Goal: Task Accomplishment & Management: Use online tool/utility

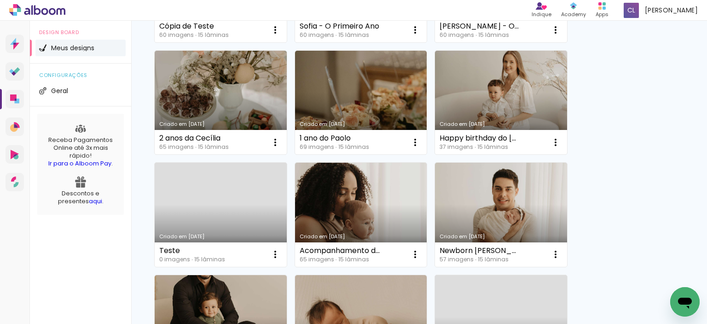
scroll to position [414, 0]
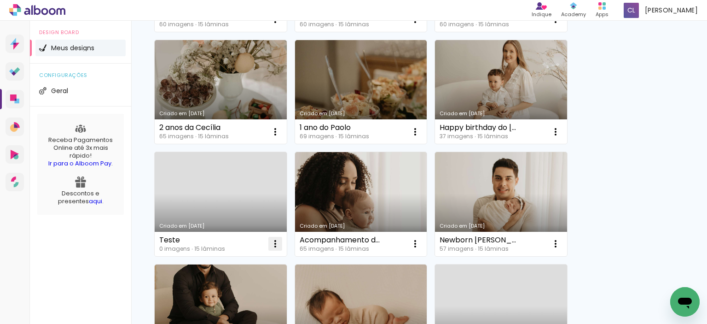
click at [278, 243] on iron-icon at bounding box center [275, 243] width 11 height 11
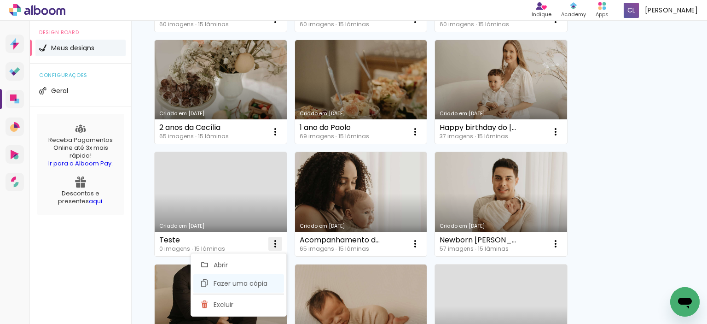
click at [265, 283] on span "Fazer uma cópia" at bounding box center [241, 283] width 54 height 6
type input "Cópia de Teste"
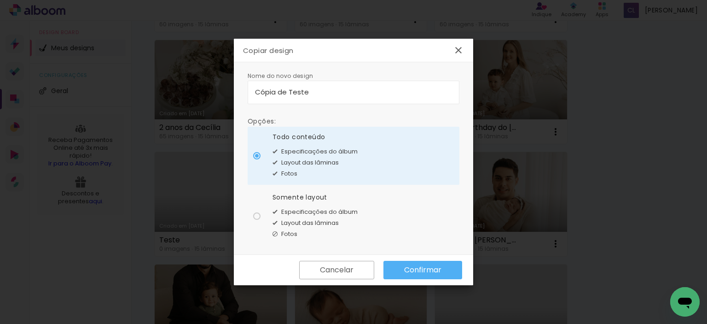
click at [0, 0] on slot "Confirmar" at bounding box center [0, 0] width 0 height 0
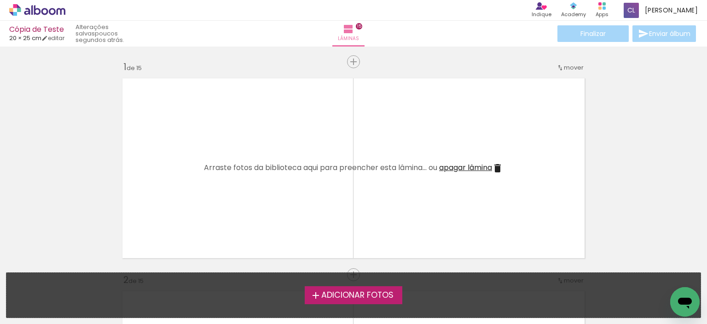
click at [378, 291] on span "Adicionar Fotos" at bounding box center [357, 295] width 72 height 8
click at [0, 0] on input "file" at bounding box center [0, 0] width 0 height 0
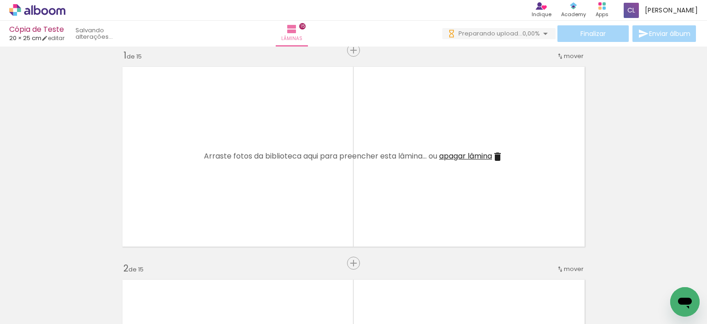
click at [29, 312] on span "Adicionar Fotos" at bounding box center [33, 311] width 28 height 10
click at [0, 0] on input "file" at bounding box center [0, 0] width 0 height 0
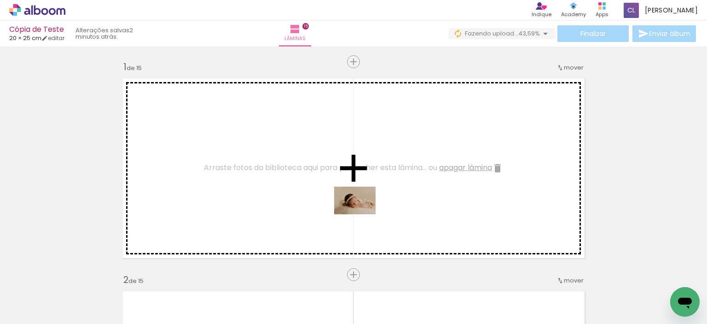
drag, startPoint x: 405, startPoint y: 295, endPoint x: 361, endPoint y: 213, distance: 93.3
click at [361, 213] on quentale-workspace at bounding box center [353, 162] width 707 height 324
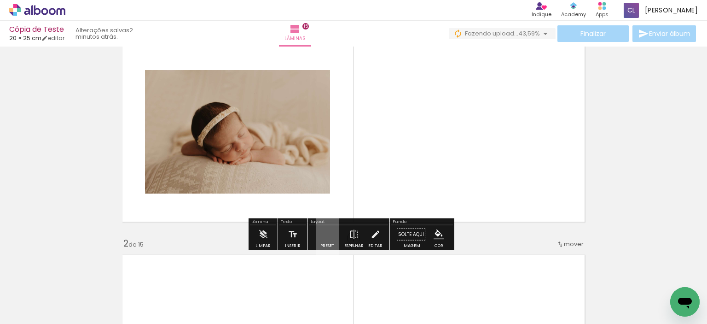
scroll to position [46, 0]
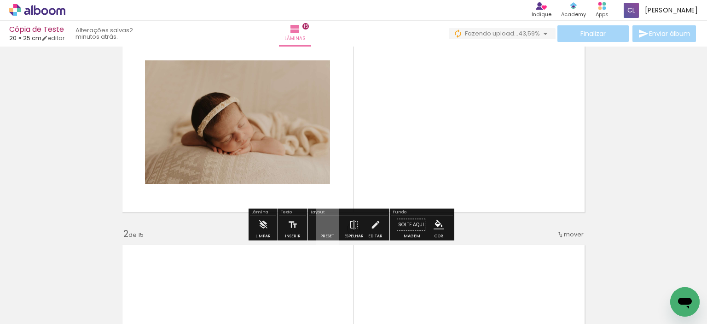
click at [327, 223] on quentale-layouter at bounding box center [327, 224] width 23 height 44
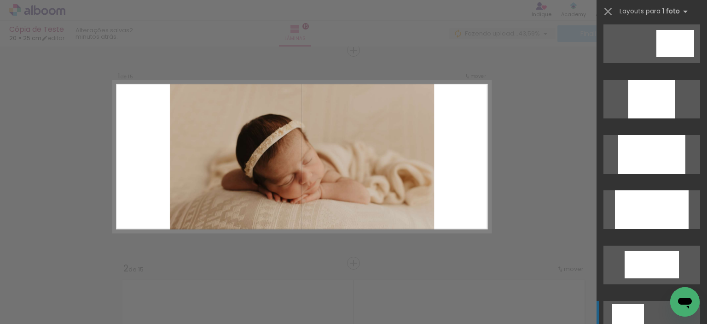
scroll to position [506, 0]
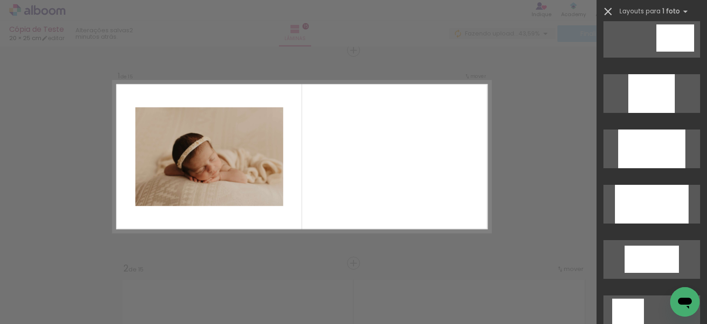
click at [607, 15] on iron-icon at bounding box center [607, 11] width 13 height 13
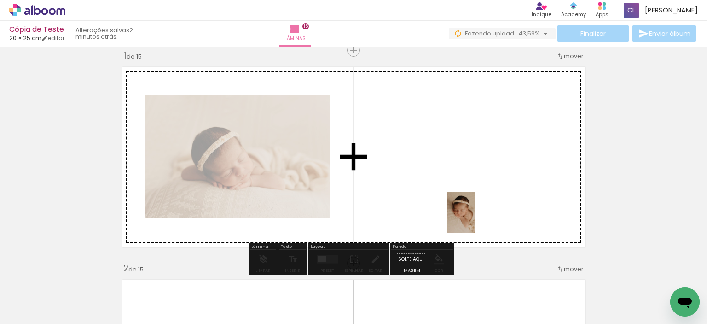
drag, startPoint x: 478, startPoint y: 309, endPoint x: 474, endPoint y: 215, distance: 94.0
click at [474, 215] on quentale-workspace at bounding box center [353, 162] width 707 height 324
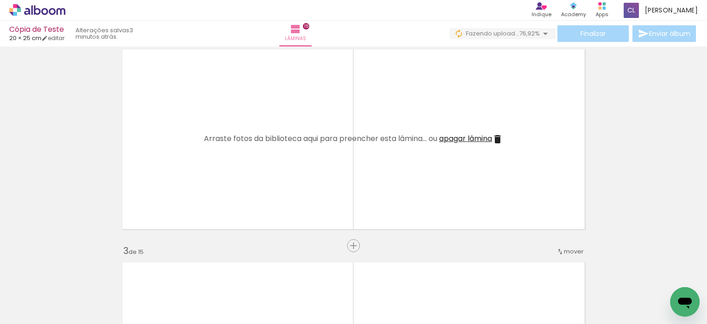
scroll to position [0, 1381]
drag, startPoint x: 677, startPoint y: 288, endPoint x: 104, endPoint y: 306, distance: 572.8
click at [0, 0] on slot at bounding box center [0, 0] width 0 height 0
drag, startPoint x: 676, startPoint y: 283, endPoint x: 613, endPoint y: 296, distance: 63.5
click at [0, 0] on slot at bounding box center [0, 0] width 0 height 0
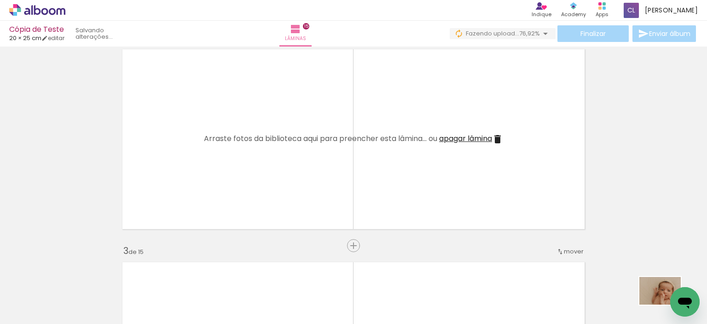
drag, startPoint x: 1299, startPoint y: 584, endPoint x: 688, endPoint y: 301, distance: 673.7
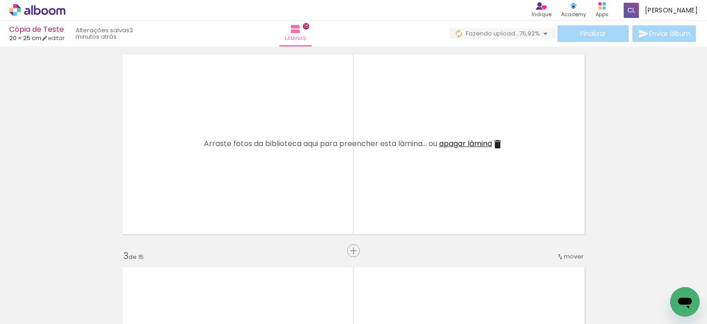
scroll to position [242, 0]
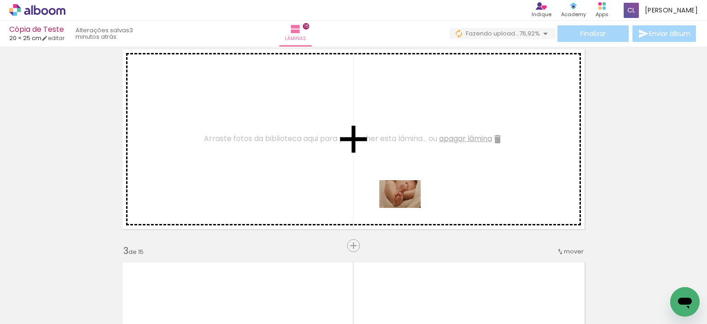
drag, startPoint x: 574, startPoint y: 298, endPoint x: 405, endPoint y: 208, distance: 191.5
click at [405, 208] on quentale-workspace at bounding box center [353, 162] width 707 height 324
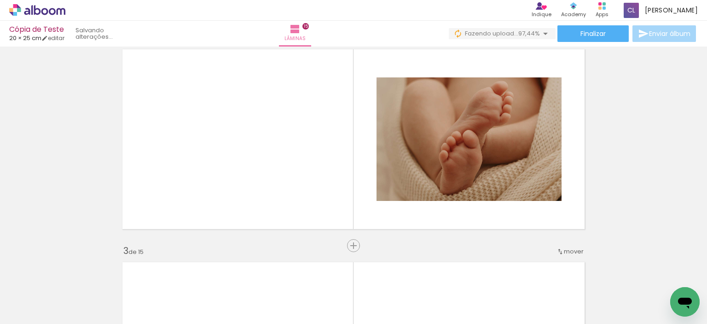
scroll to position [0, 1381]
drag, startPoint x: 527, startPoint y: 301, endPoint x: 593, endPoint y: 253, distance: 81.9
click at [411, 185] on quentale-workspace at bounding box center [353, 162] width 707 height 324
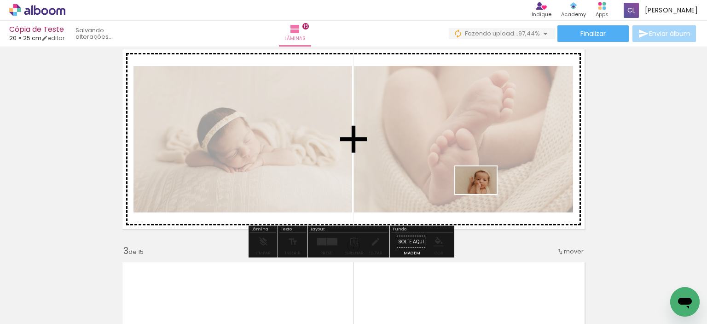
drag, startPoint x: 631, startPoint y: 307, endPoint x: 485, endPoint y: 185, distance: 190.5
click at [464, 184] on quentale-workspace at bounding box center [353, 162] width 707 height 324
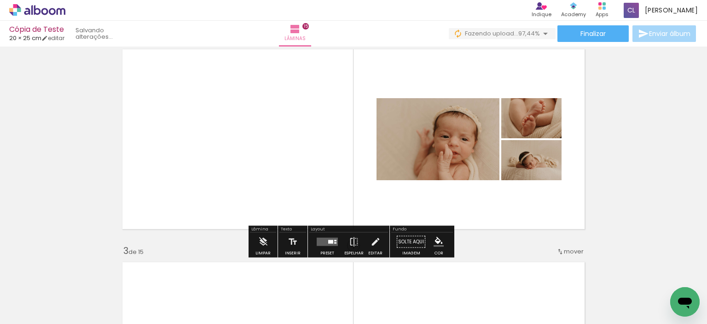
click at [328, 240] on div at bounding box center [330, 242] width 5 height 4
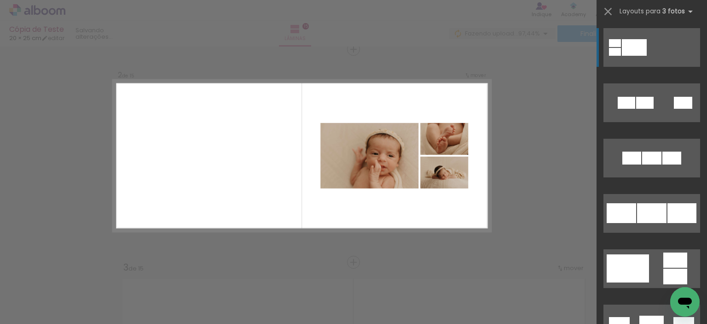
scroll to position [224, 0]
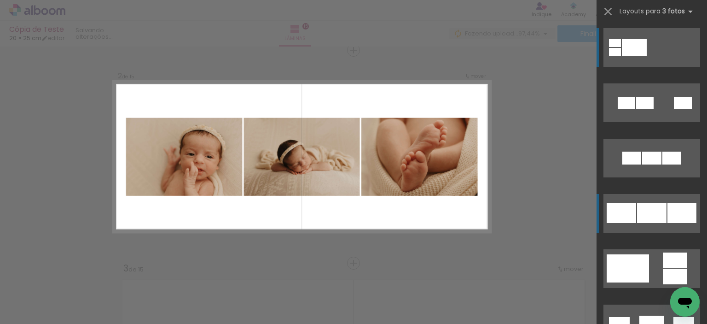
click at [638, 215] on div at bounding box center [651, 213] width 29 height 20
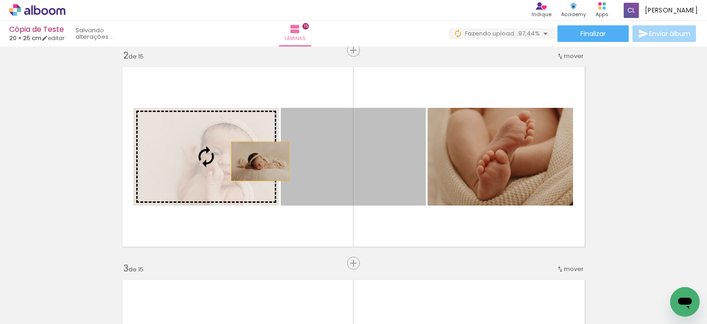
drag, startPoint x: 379, startPoint y: 161, endPoint x: 257, endPoint y: 161, distance: 122.4
click at [0, 0] on slot at bounding box center [0, 0] width 0 height 0
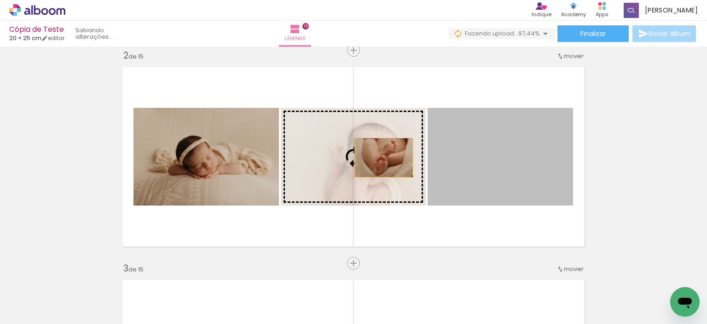
drag, startPoint x: 483, startPoint y: 160, endPoint x: 380, endPoint y: 157, distance: 103.6
click at [0, 0] on slot at bounding box center [0, 0] width 0 height 0
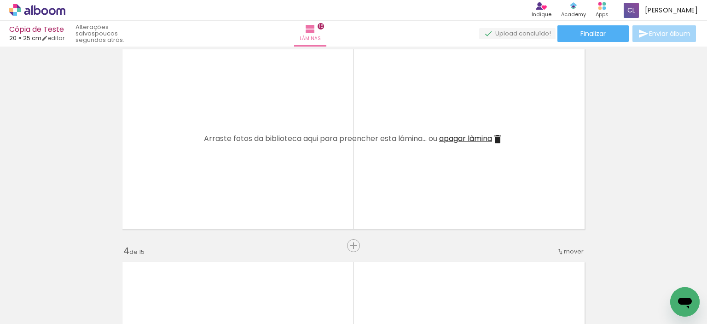
scroll to position [0, 711]
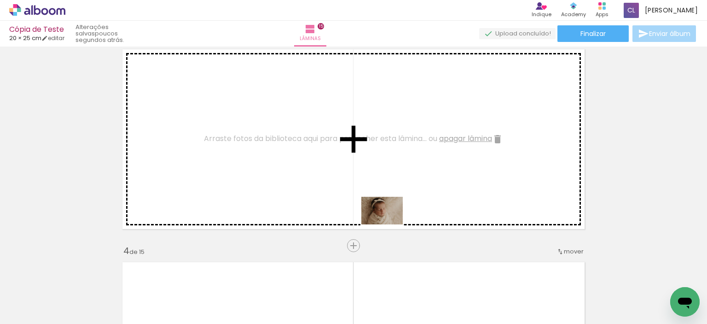
drag, startPoint x: 374, startPoint y: 299, endPoint x: 393, endPoint y: 214, distance: 86.7
click at [393, 214] on quentale-workspace at bounding box center [353, 162] width 707 height 324
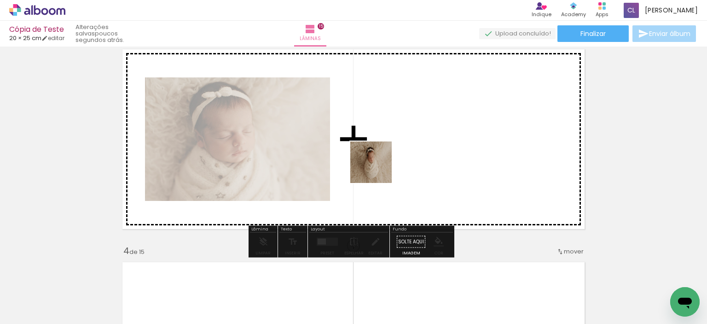
drag, startPoint x: 317, startPoint y: 291, endPoint x: 378, endPoint y: 167, distance: 138.5
click at [378, 167] on quentale-workspace at bounding box center [353, 162] width 707 height 324
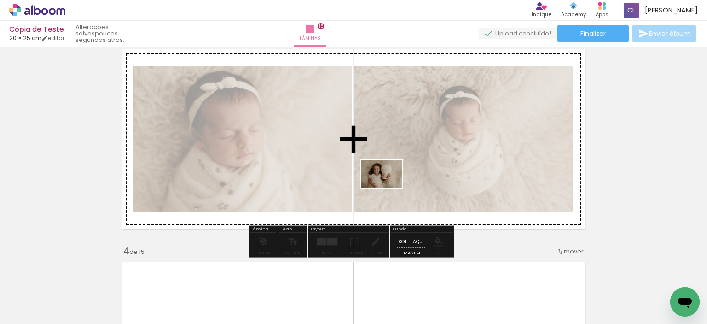
drag, startPoint x: 249, startPoint y: 303, endPoint x: 395, endPoint y: 177, distance: 192.8
click at [395, 177] on quentale-workspace at bounding box center [353, 162] width 707 height 324
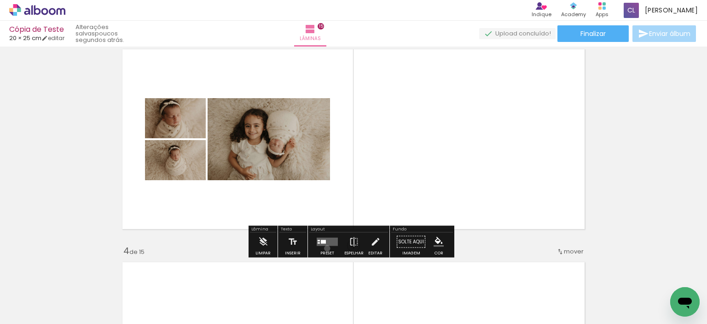
click at [325, 248] on div at bounding box center [327, 241] width 25 height 18
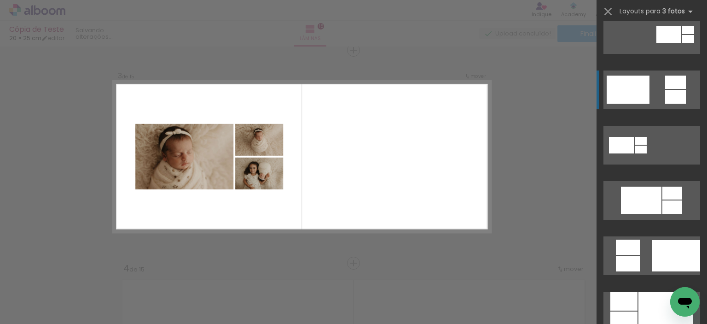
scroll to position [368, 0]
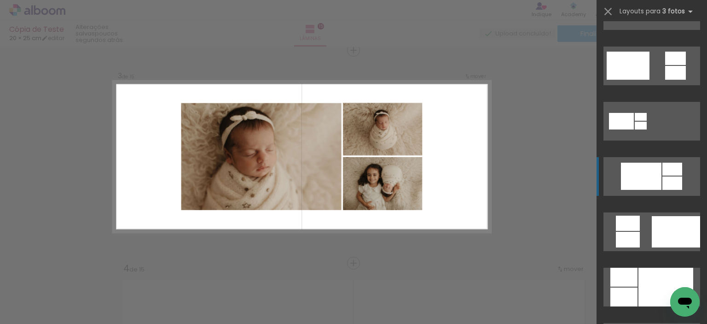
click at [652, 179] on div at bounding box center [641, 175] width 40 height 27
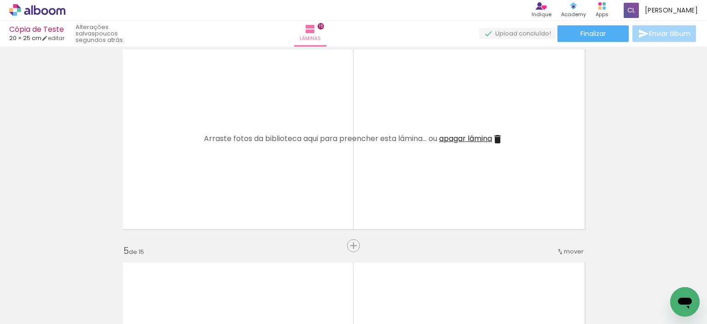
scroll to position [0, 179]
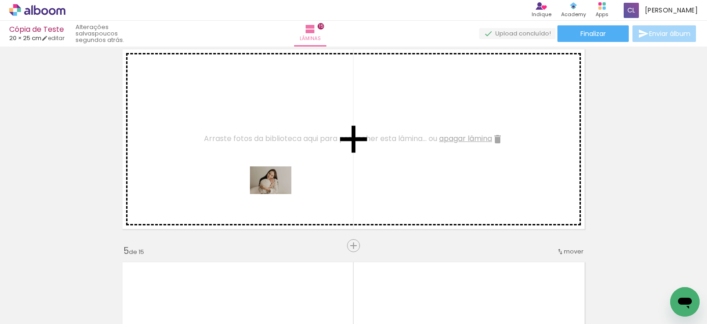
drag, startPoint x: 234, startPoint y: 301, endPoint x: 294, endPoint y: 272, distance: 66.3
click at [278, 191] on quentale-workspace at bounding box center [353, 162] width 707 height 324
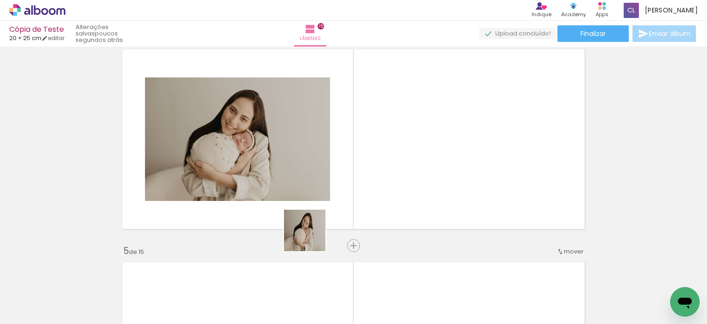
drag, startPoint x: 287, startPoint y: 304, endPoint x: 332, endPoint y: 196, distance: 116.8
click at [332, 196] on quentale-workspace at bounding box center [353, 162] width 707 height 324
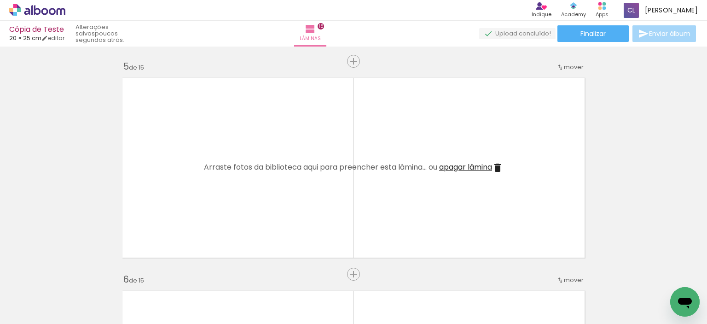
scroll to position [897, 0]
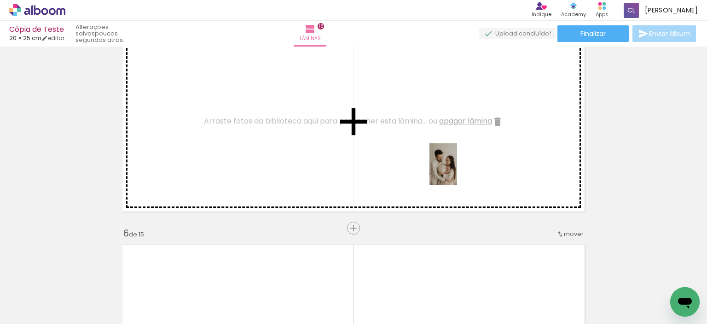
drag, startPoint x: 435, startPoint y: 299, endPoint x: 457, endPoint y: 170, distance: 130.7
click at [457, 170] on quentale-workspace at bounding box center [353, 162] width 707 height 324
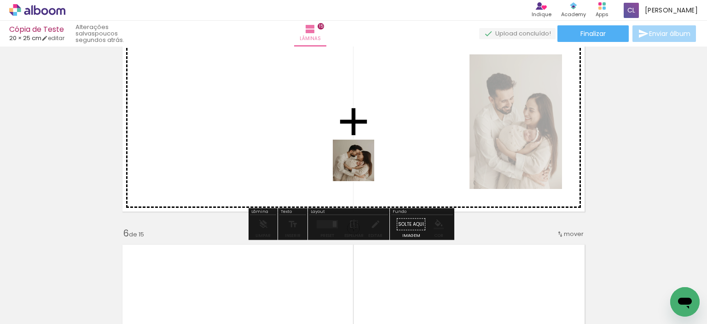
drag, startPoint x: 386, startPoint y: 292, endPoint x: 357, endPoint y: 162, distance: 133.9
click at [357, 156] on quentale-workspace at bounding box center [353, 162] width 707 height 324
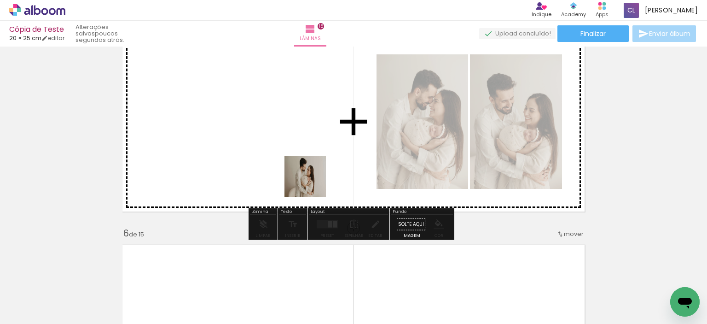
drag, startPoint x: 336, startPoint y: 291, endPoint x: 300, endPoint y: 149, distance: 147.1
click at [300, 149] on quentale-workspace at bounding box center [353, 162] width 707 height 324
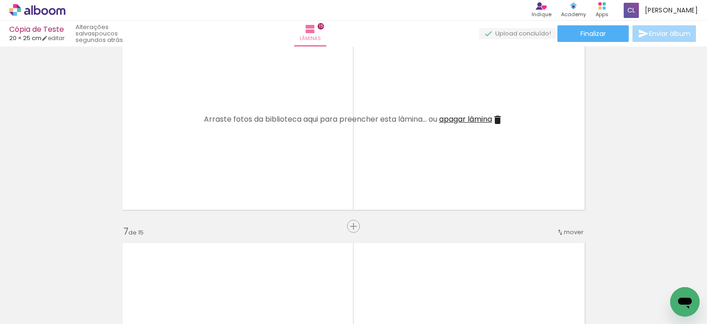
scroll to position [1127, 0]
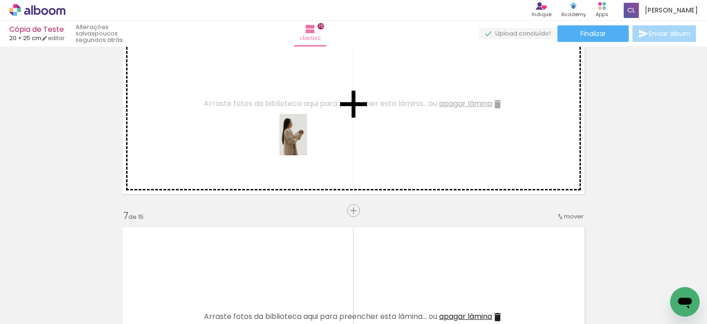
drag, startPoint x: 368, startPoint y: 298, endPoint x: 307, endPoint y: 141, distance: 167.8
click at [307, 141] on quentale-workspace at bounding box center [353, 162] width 707 height 324
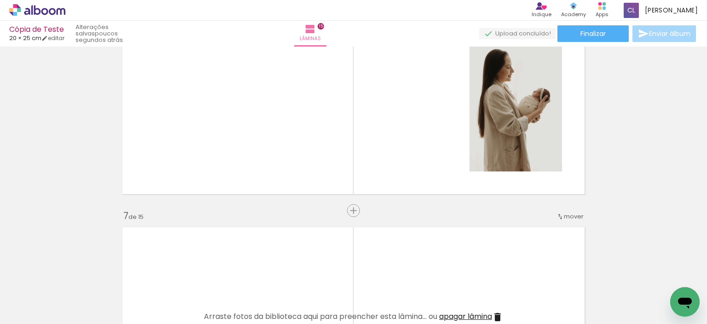
scroll to position [0, 1381]
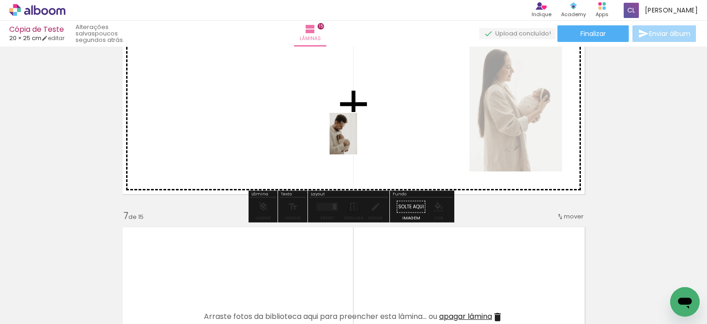
drag, startPoint x: 669, startPoint y: 283, endPoint x: 353, endPoint y: 139, distance: 346.8
click at [353, 139] on quentale-workspace at bounding box center [353, 162] width 707 height 324
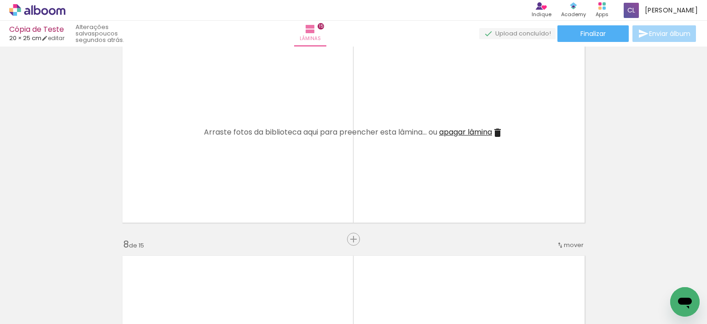
scroll to position [0, 0]
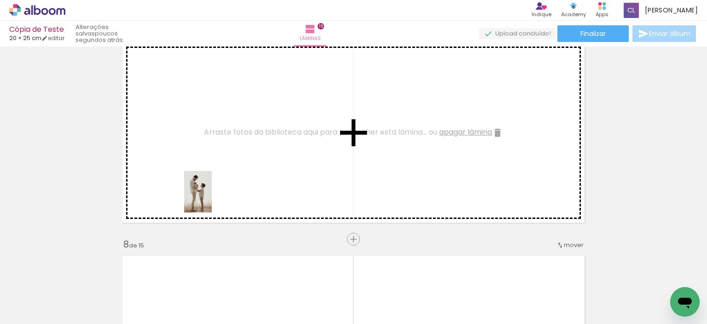
drag, startPoint x: 92, startPoint y: 304, endPoint x: 225, endPoint y: 187, distance: 177.7
click at [225, 187] on quentale-workspace at bounding box center [353, 162] width 707 height 324
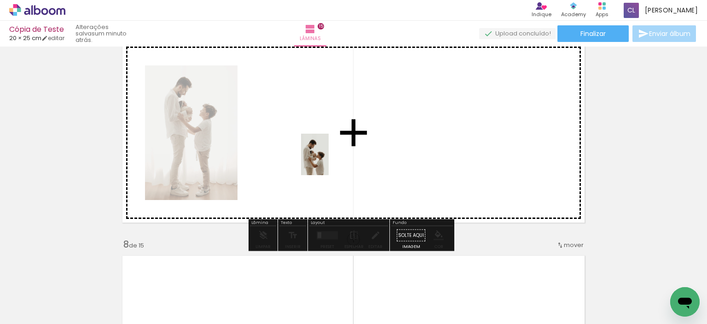
drag, startPoint x: 151, startPoint y: 306, endPoint x: 329, endPoint y: 161, distance: 228.9
click at [329, 161] on quentale-workspace at bounding box center [353, 162] width 707 height 324
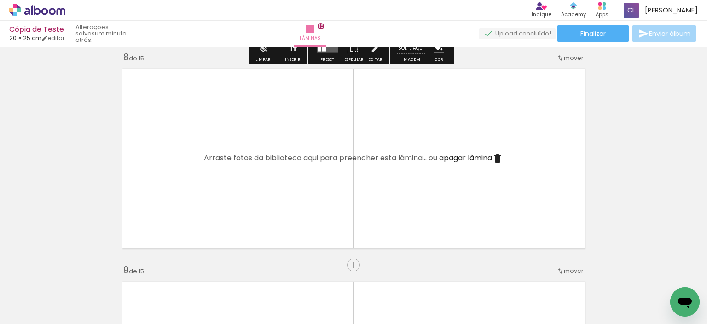
scroll to position [1541, 0]
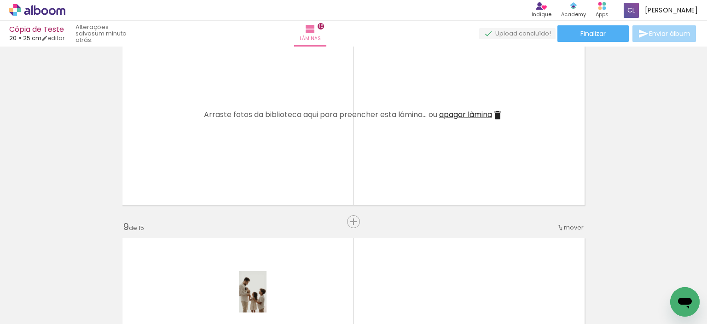
drag, startPoint x: 254, startPoint y: 298, endPoint x: 266, endPoint y: 298, distance: 12.9
click at [262, 298] on div at bounding box center [246, 293] width 30 height 46
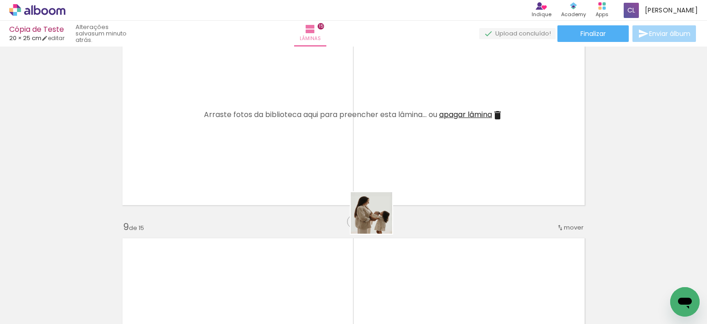
drag, startPoint x: 360, startPoint y: 299, endPoint x: 340, endPoint y: 172, distance: 129.0
click at [358, 180] on quentale-workspace at bounding box center [353, 162] width 707 height 324
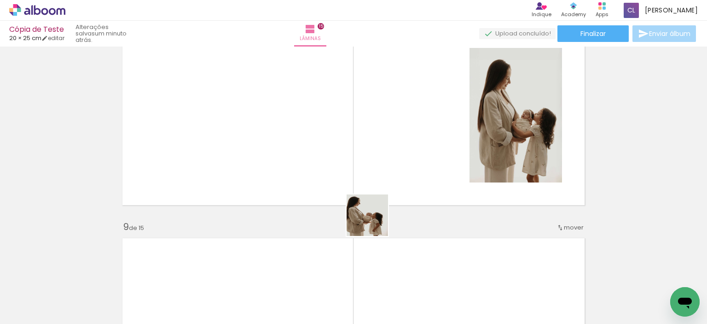
drag, startPoint x: 400, startPoint y: 289, endPoint x: 341, endPoint y: 163, distance: 139.2
click at [341, 163] on quentale-workspace at bounding box center [353, 162] width 707 height 324
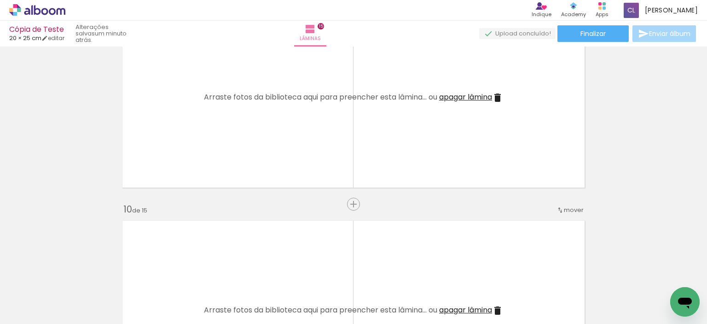
scroll to position [0, 0]
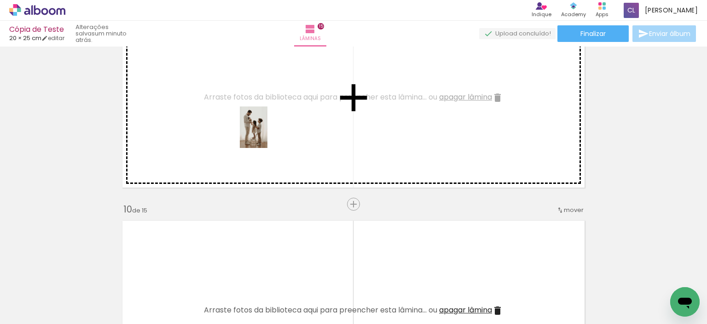
drag, startPoint x: 205, startPoint y: 297, endPoint x: 270, endPoint y: 128, distance: 181.1
click at [270, 128] on quentale-workspace at bounding box center [353, 162] width 707 height 324
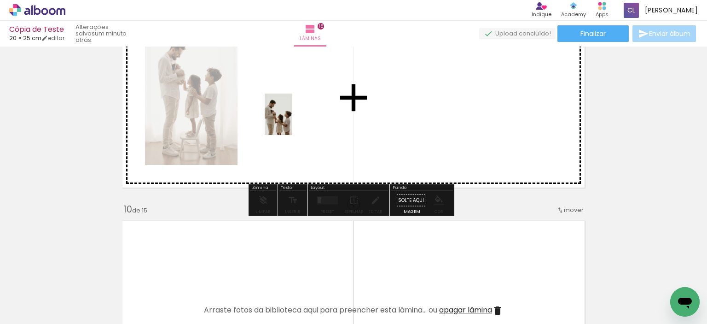
drag, startPoint x: 249, startPoint y: 292, endPoint x: 292, endPoint y: 121, distance: 176.5
click at [292, 121] on quentale-workspace at bounding box center [353, 162] width 707 height 324
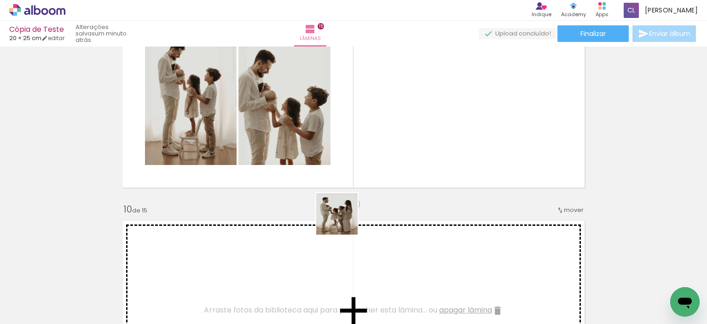
drag, startPoint x: 306, startPoint y: 296, endPoint x: 399, endPoint y: 123, distance: 197.0
click at [345, 218] on quentale-workspace at bounding box center [353, 162] width 707 height 324
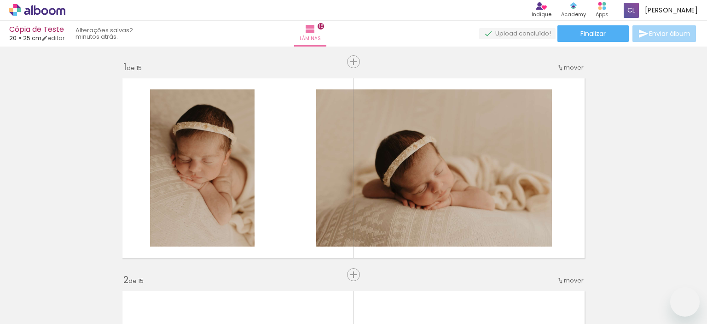
click at [267, 176] on quentale-workspace at bounding box center [353, 162] width 707 height 324
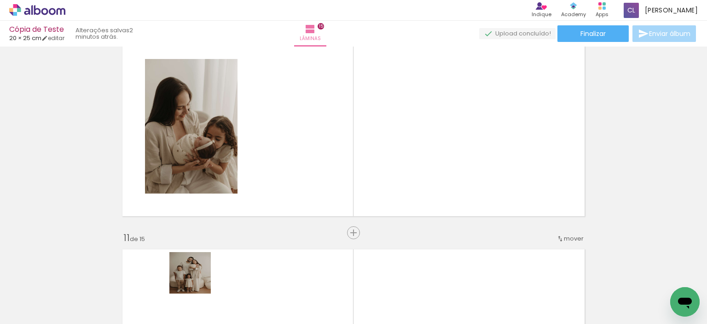
scroll to position [0, 478]
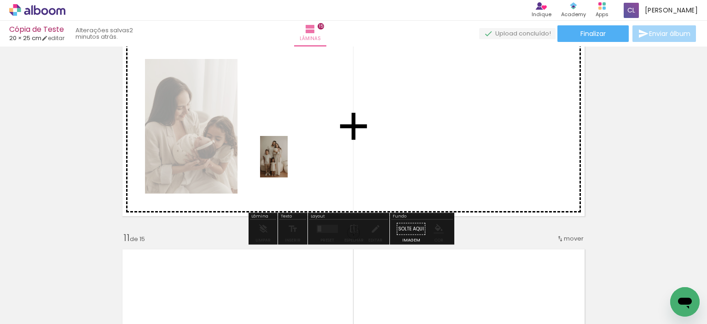
drag, startPoint x: 195, startPoint y: 284, endPoint x: 294, endPoint y: 155, distance: 162.7
click at [294, 155] on quentale-workspace at bounding box center [353, 162] width 707 height 324
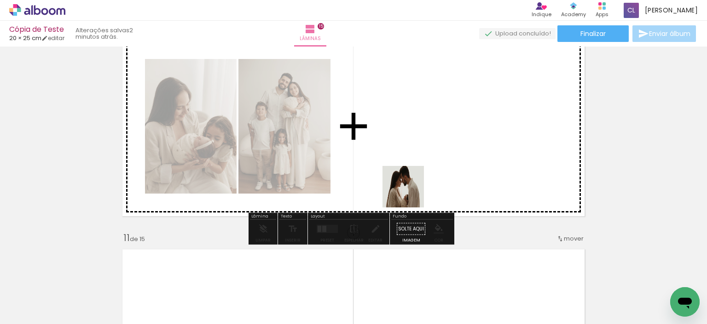
drag, startPoint x: 441, startPoint y: 294, endPoint x: 409, endPoint y: 185, distance: 113.2
click at [409, 185] on quentale-workspace at bounding box center [353, 162] width 707 height 324
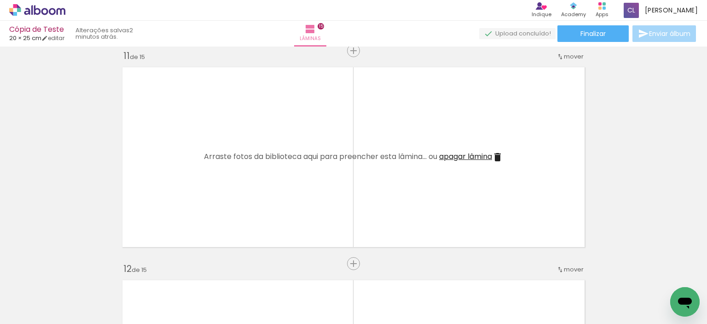
scroll to position [2159, 0]
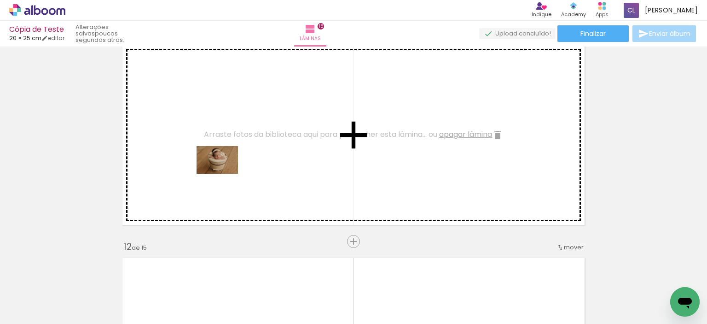
drag, startPoint x: 203, startPoint y: 297, endPoint x: 224, endPoint y: 163, distance: 135.5
click at [224, 163] on quentale-workspace at bounding box center [353, 162] width 707 height 324
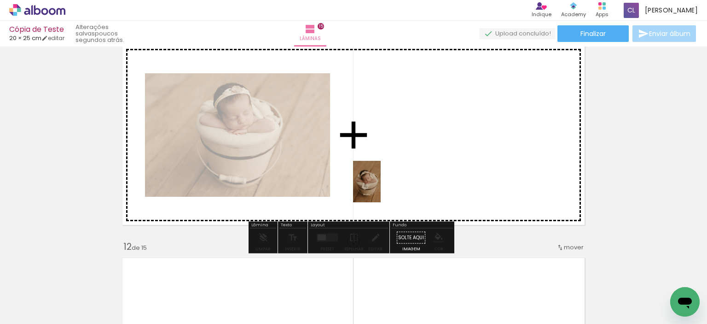
drag, startPoint x: 356, startPoint y: 301, endPoint x: 381, endPoint y: 187, distance: 116.5
click at [381, 187] on quentale-workspace at bounding box center [353, 162] width 707 height 324
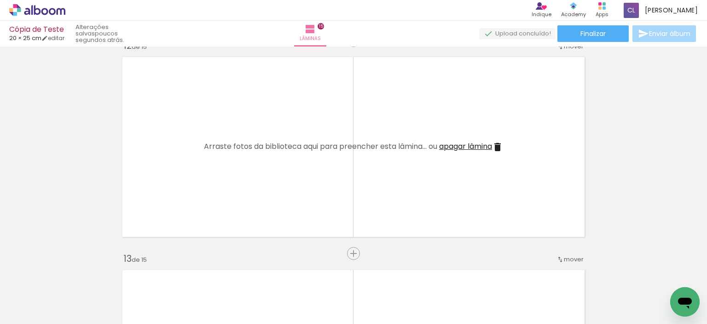
scroll to position [2389, 0]
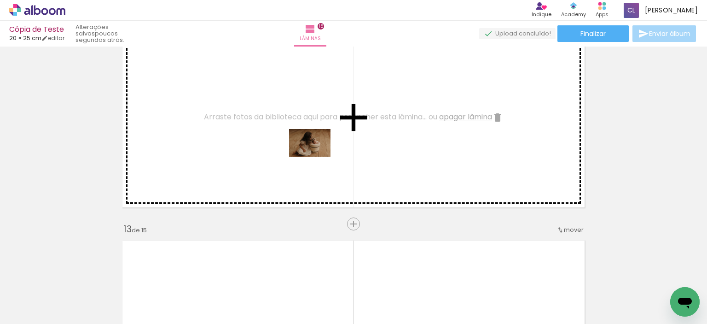
drag, startPoint x: 416, startPoint y: 300, endPoint x: 317, endPoint y: 156, distance: 174.3
click at [317, 156] on quentale-workspace at bounding box center [353, 162] width 707 height 324
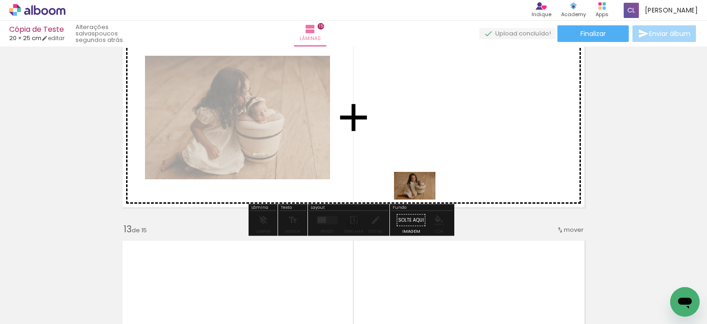
drag, startPoint x: 464, startPoint y: 301, endPoint x: 422, endPoint y: 199, distance: 109.9
click at [422, 199] on quentale-workspace at bounding box center [353, 162] width 707 height 324
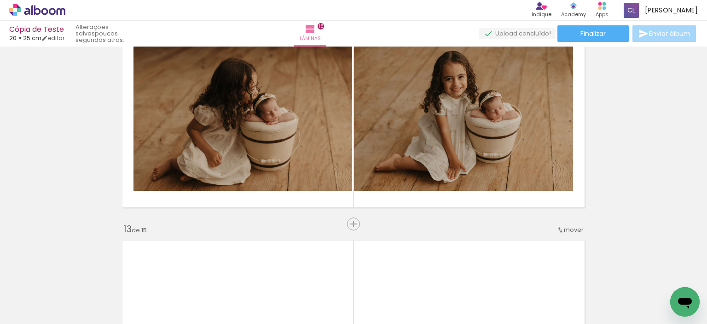
scroll to position [2435, 0]
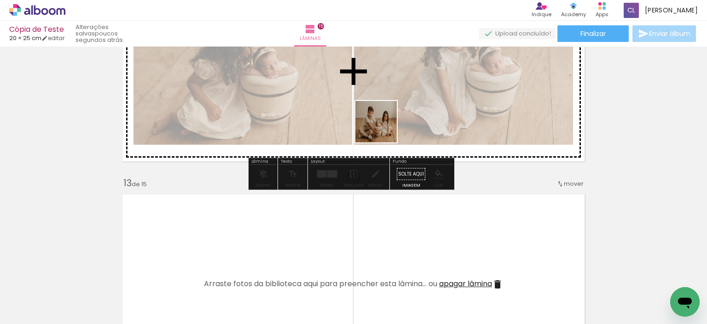
drag, startPoint x: 433, startPoint y: 295, endPoint x: 484, endPoint y: 204, distance: 105.1
click at [382, 125] on quentale-workspace at bounding box center [353, 162] width 707 height 324
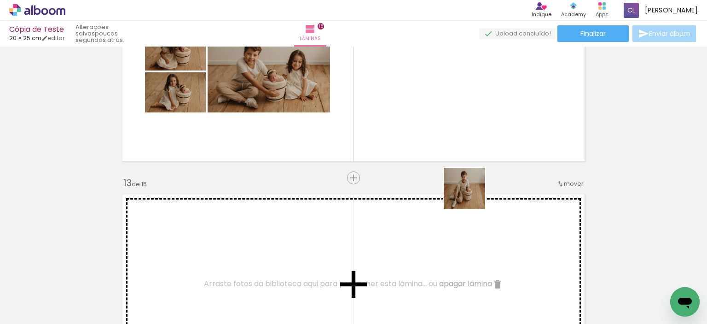
drag, startPoint x: 487, startPoint y: 293, endPoint x: 466, endPoint y: 127, distance: 167.5
click at [466, 127] on quentale-workspace at bounding box center [353, 162] width 707 height 324
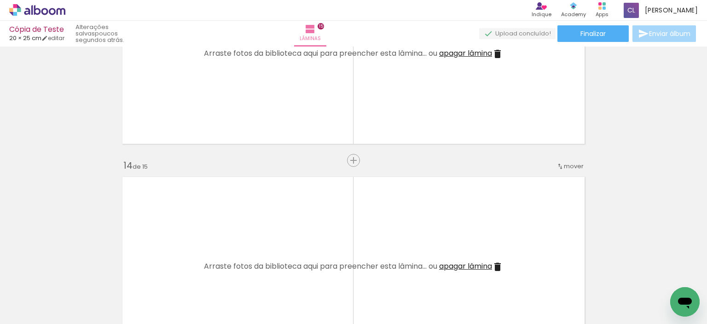
scroll to position [0, 1156]
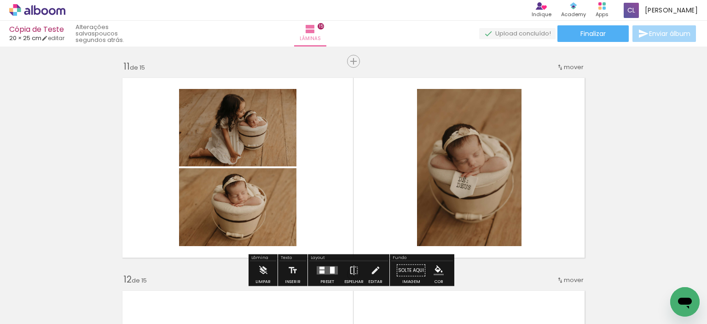
scroll to position [2173, 0]
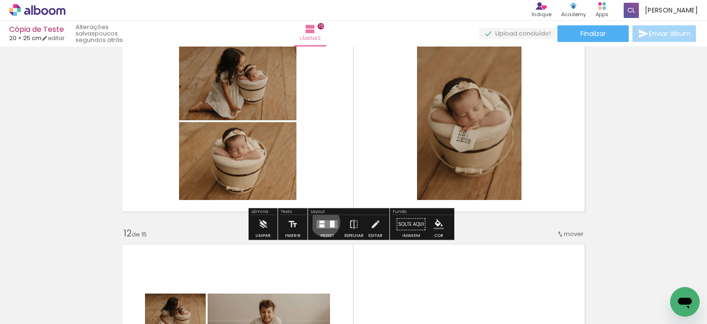
click at [323, 221] on quentale-layouter at bounding box center [327, 224] width 21 height 8
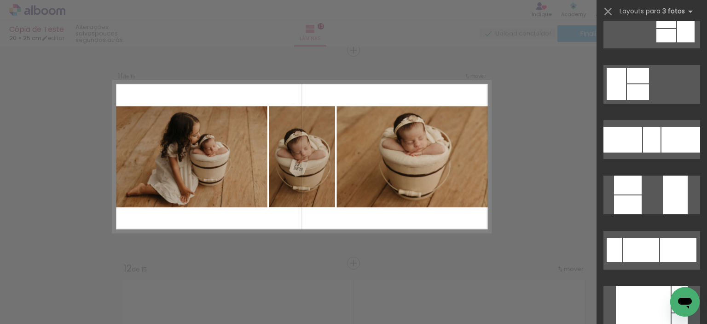
scroll to position [230, 0]
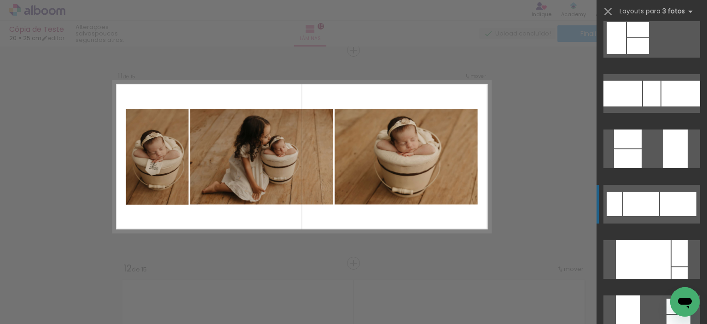
click at [630, 195] on div at bounding box center [641, 203] width 36 height 24
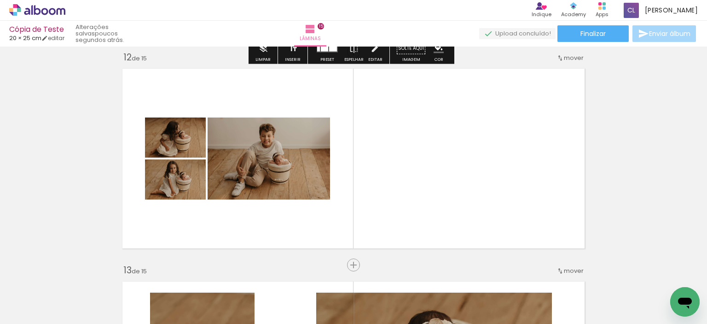
scroll to position [2368, 0]
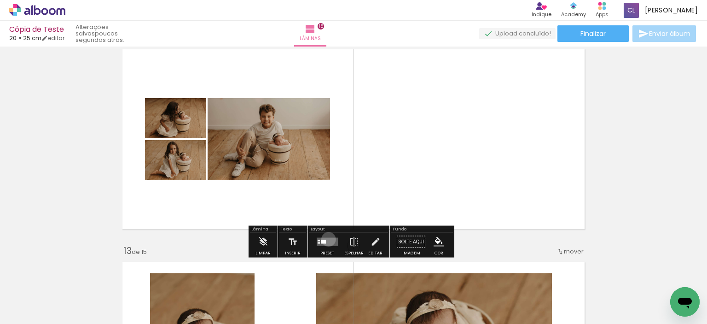
click at [326, 238] on quentale-layouter at bounding box center [327, 241] width 21 height 8
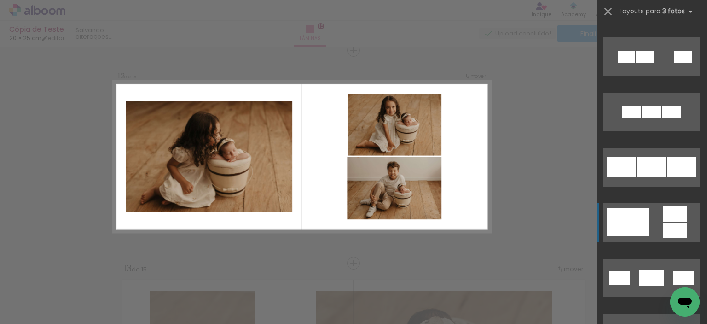
scroll to position [92, 0]
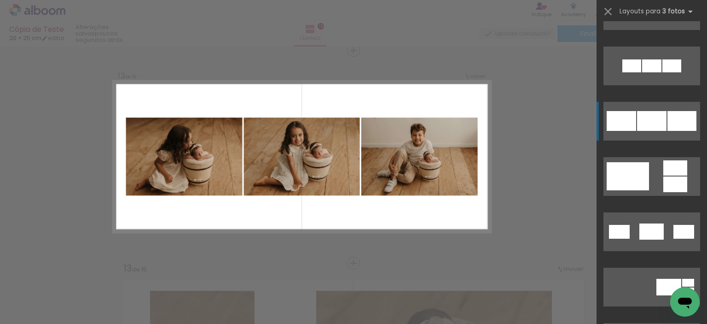
click at [643, 116] on div at bounding box center [651, 121] width 29 height 20
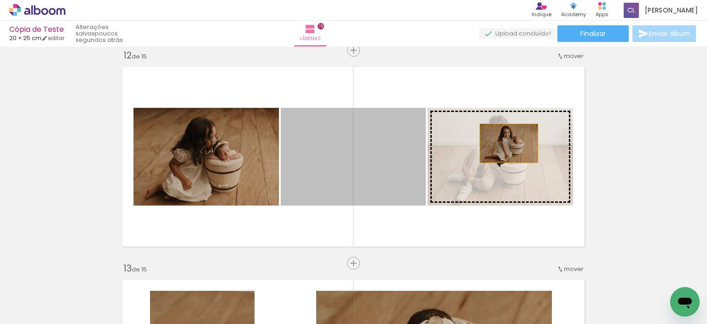
drag, startPoint x: 410, startPoint y: 145, endPoint x: 506, endPoint y: 143, distance: 95.7
click at [0, 0] on slot at bounding box center [0, 0] width 0 height 0
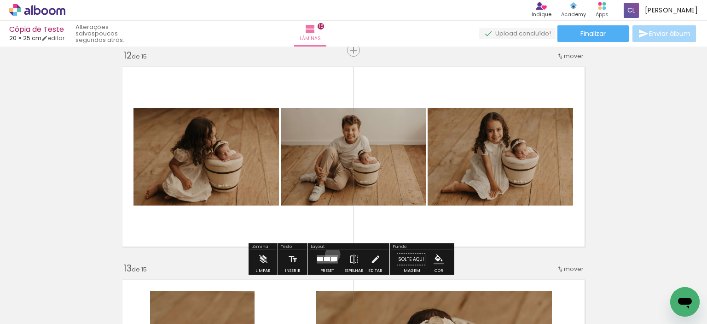
click at [330, 254] on div at bounding box center [327, 259] width 25 height 18
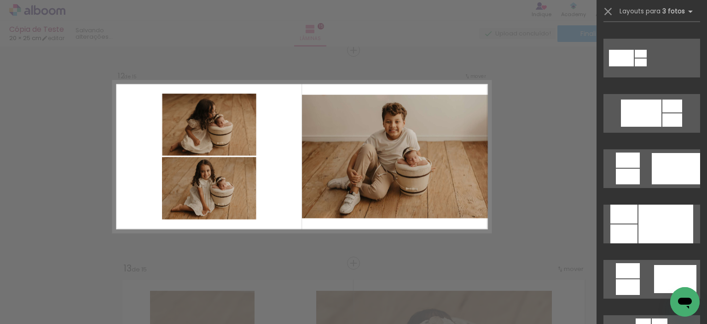
scroll to position [442, 0]
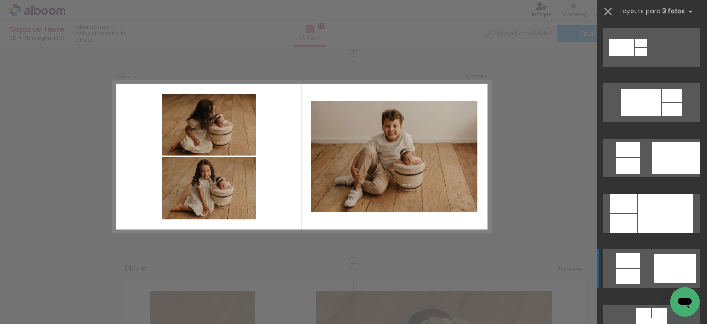
click at [640, 268] on quentale-layouter at bounding box center [651, 268] width 97 height 39
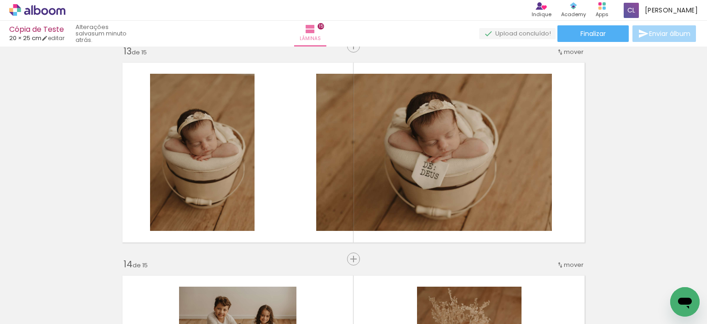
scroll to position [2580, 0]
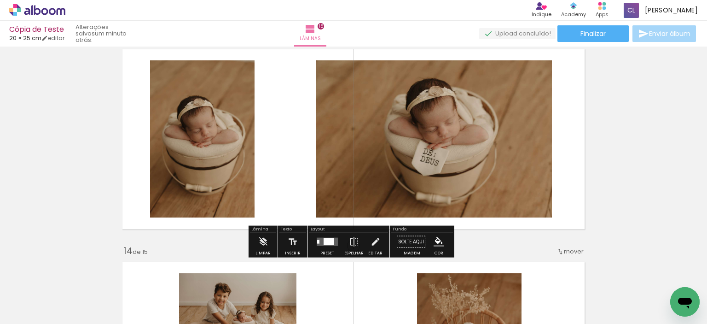
click at [331, 247] on div at bounding box center [327, 241] width 25 height 18
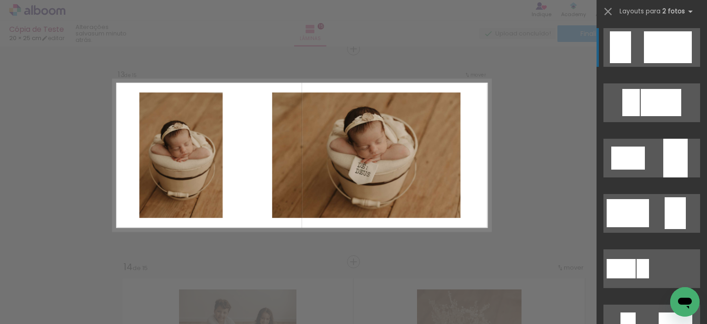
scroll to position [2563, 0]
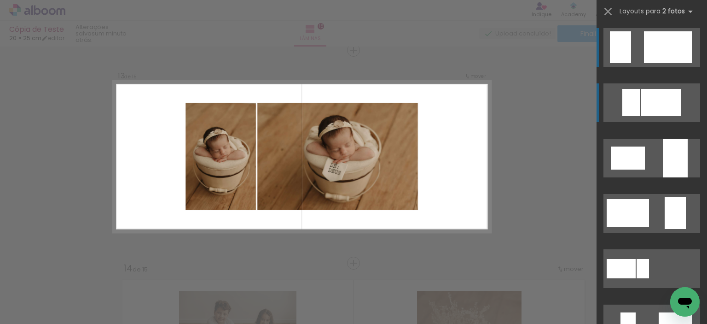
click at [628, 99] on div at bounding box center [630, 102] width 17 height 27
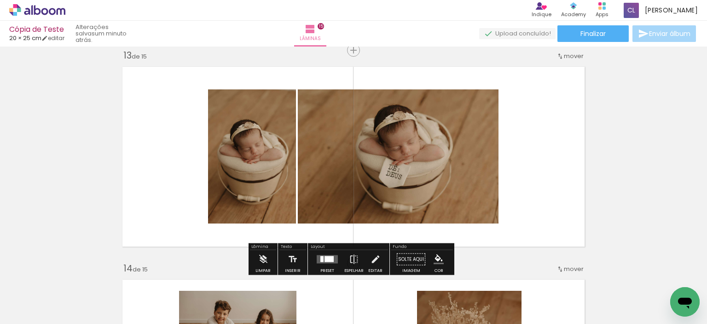
click at [324, 260] on div at bounding box center [328, 259] width 9 height 6
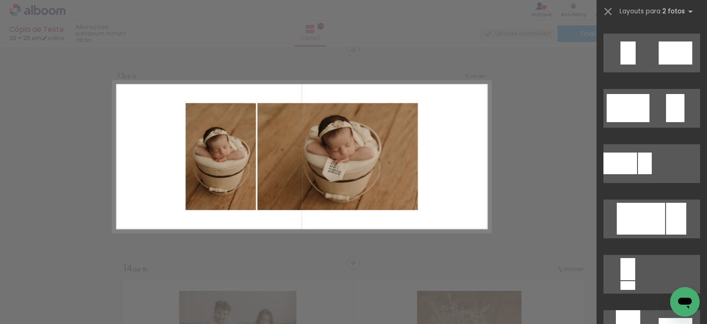
scroll to position [285, 0]
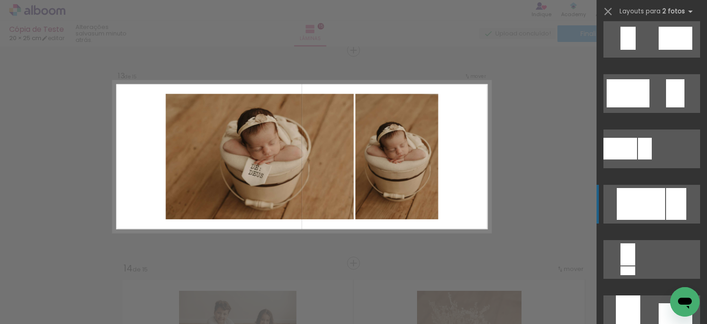
click at [659, 213] on div at bounding box center [641, 204] width 48 height 32
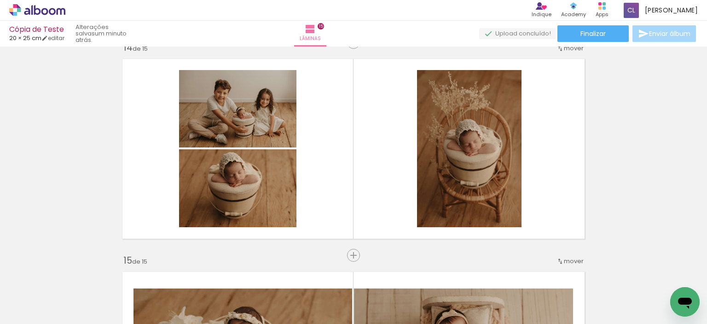
scroll to position [2793, 0]
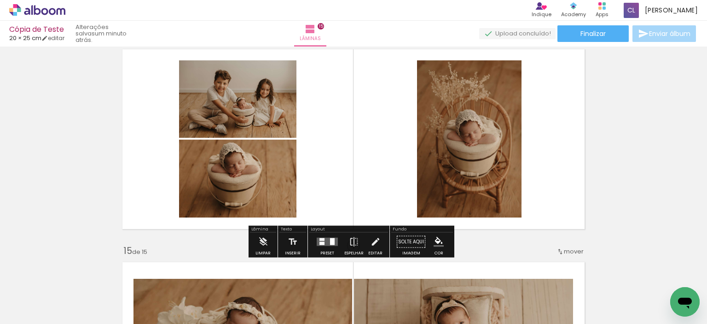
click at [330, 241] on div at bounding box center [332, 241] width 5 height 7
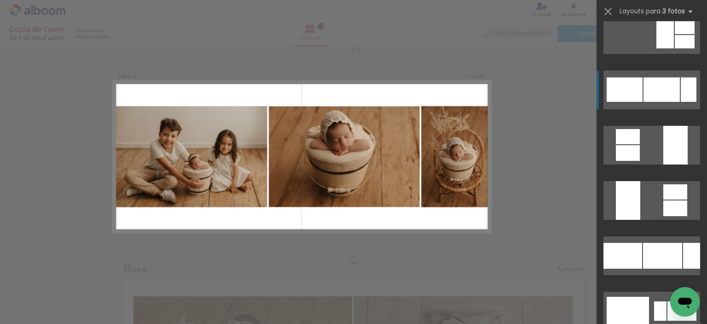
scroll to position [1012, 0]
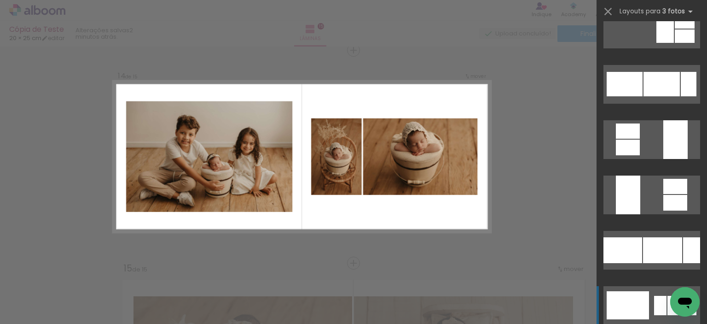
click at [642, 295] on div at bounding box center [628, 305] width 42 height 28
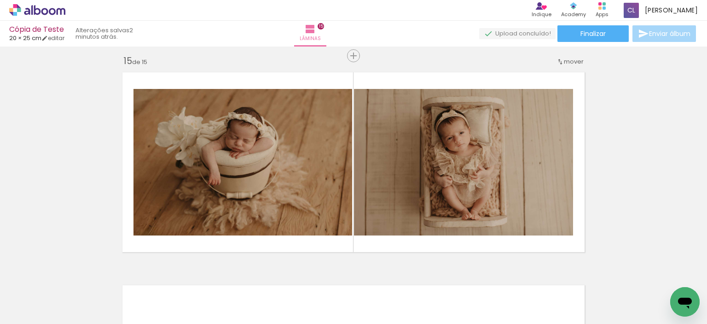
scroll to position [3006, 0]
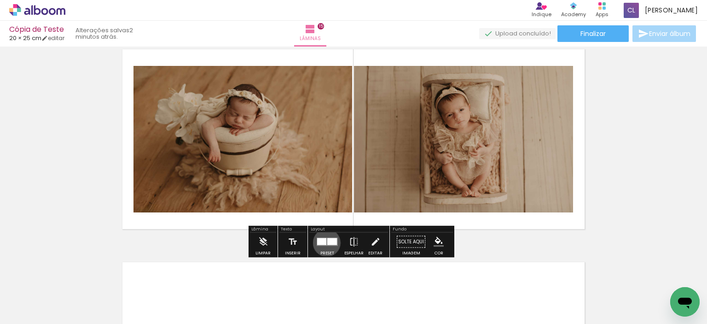
click at [327, 242] on div at bounding box center [332, 241] width 10 height 7
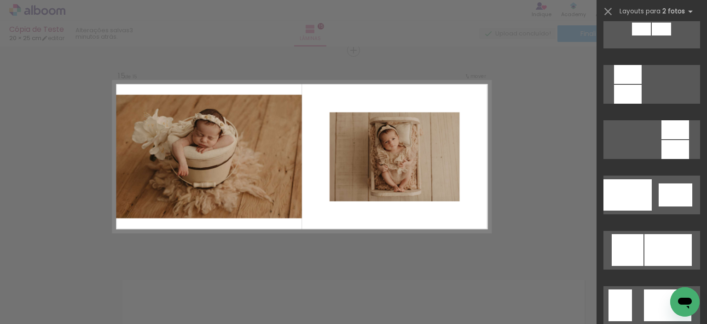
scroll to position [1058, 0]
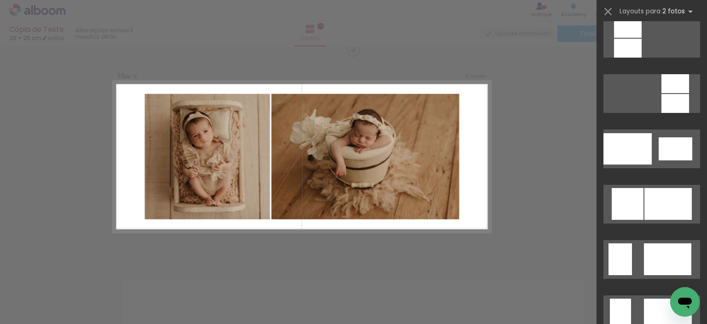
click at [644, 203] on div at bounding box center [667, 204] width 47 height 32
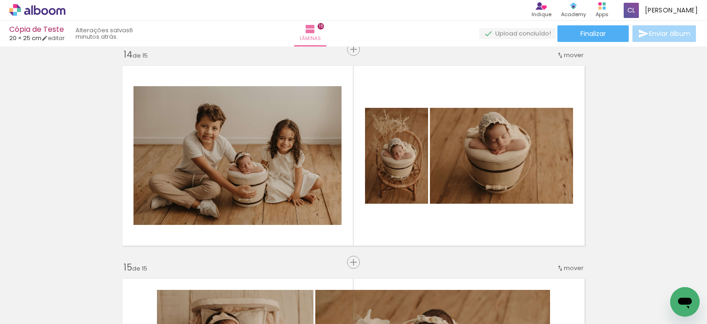
scroll to position [2761, 0]
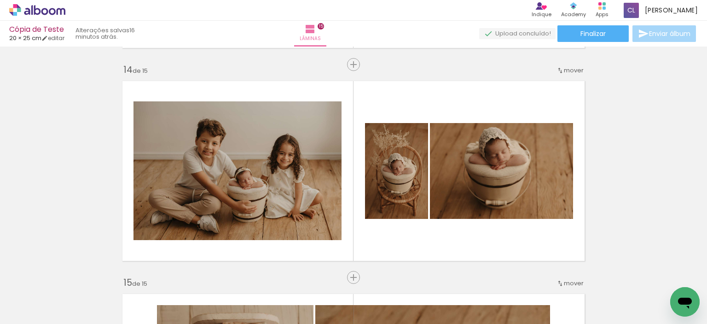
scroll to position [1270, 0]
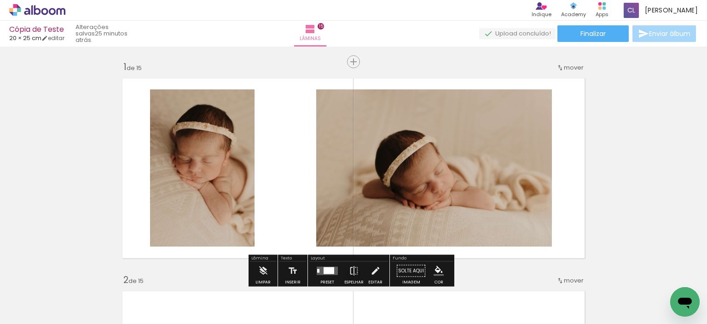
click at [46, 17] on div "› Editor de álbum Indique Indique e ganhe Conteúdo que inspira Academy Produtos…" at bounding box center [353, 10] width 707 height 21
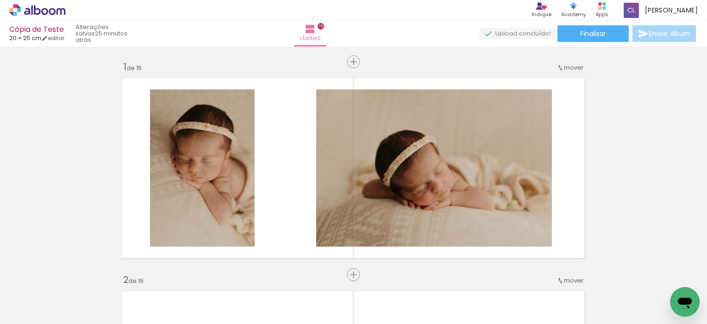
click at [46, 10] on icon at bounding box center [37, 10] width 56 height 12
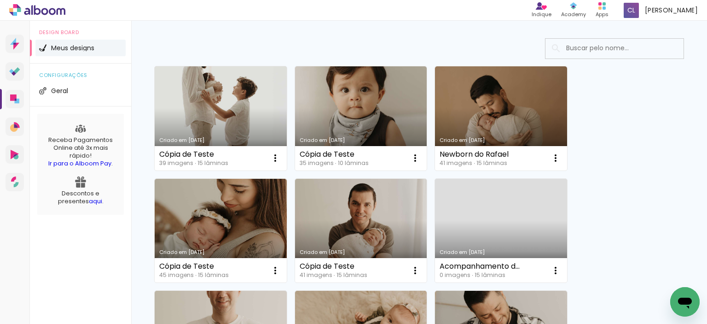
scroll to position [46, 0]
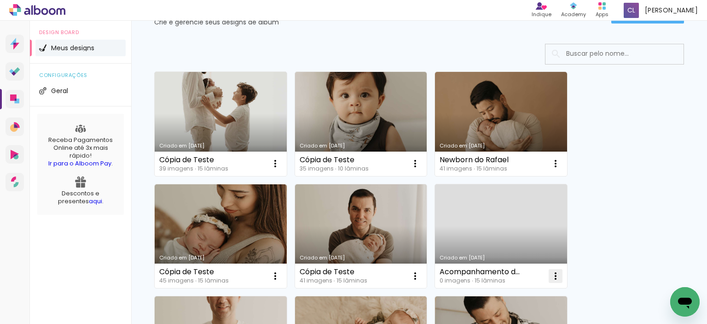
click at [550, 278] on iron-icon at bounding box center [555, 275] width 11 height 11
click at [503, 289] on paper-item "Abrir" at bounding box center [518, 296] width 92 height 18
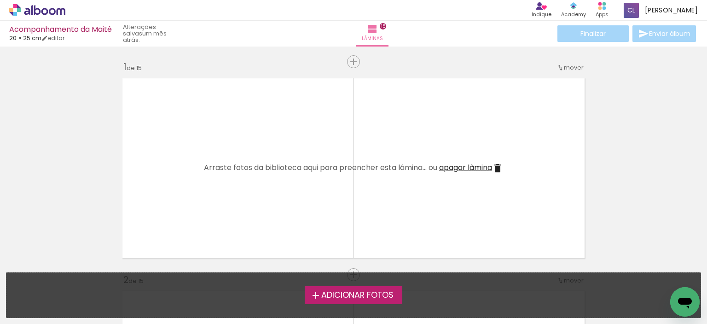
click at [371, 291] on span "Adicionar Fotos" at bounding box center [357, 295] width 72 height 8
click at [0, 0] on input "file" at bounding box center [0, 0] width 0 height 0
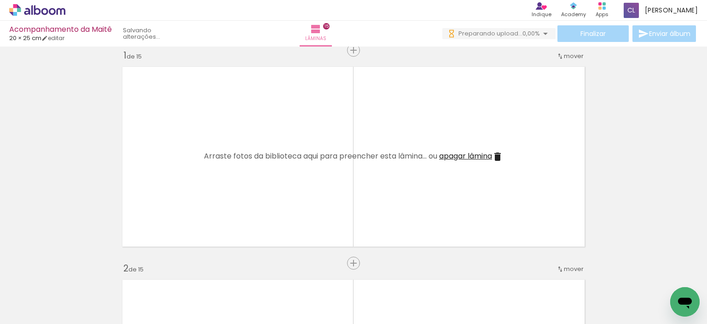
click at [29, 311] on span "Adicionar Fotos" at bounding box center [33, 311] width 28 height 10
click at [0, 0] on input "file" at bounding box center [0, 0] width 0 height 0
click at [42, 306] on span "Adicionar Fotos" at bounding box center [33, 311] width 28 height 10
click at [0, 0] on input "file" at bounding box center [0, 0] width 0 height 0
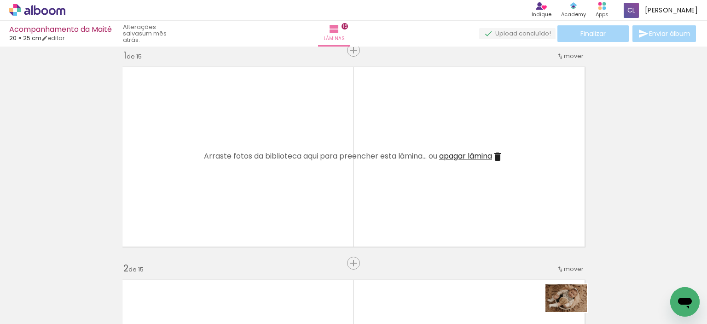
drag, startPoint x: 559, startPoint y: 300, endPoint x: 573, endPoint y: 312, distance: 18.6
click at [573, 308] on div at bounding box center [556, 293] width 46 height 30
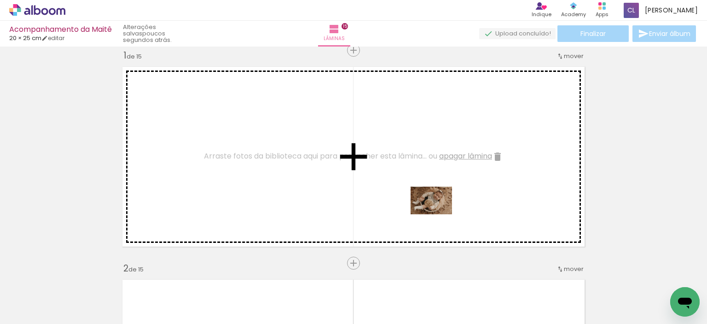
drag, startPoint x: 560, startPoint y: 297, endPoint x: 421, endPoint y: 208, distance: 164.6
click at [421, 208] on quentale-workspace at bounding box center [353, 162] width 707 height 324
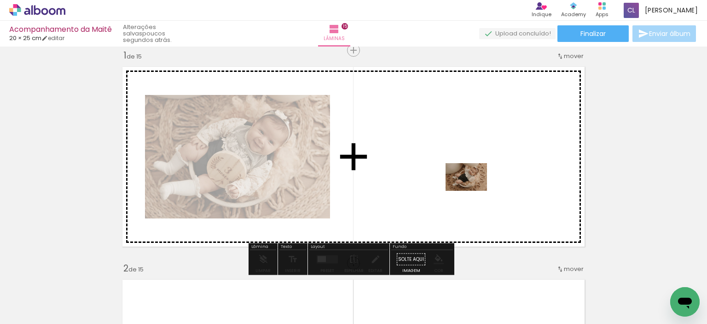
drag, startPoint x: 466, startPoint y: 298, endPoint x: 473, endPoint y: 191, distance: 107.4
click at [473, 191] on quentale-workspace at bounding box center [353, 162] width 707 height 324
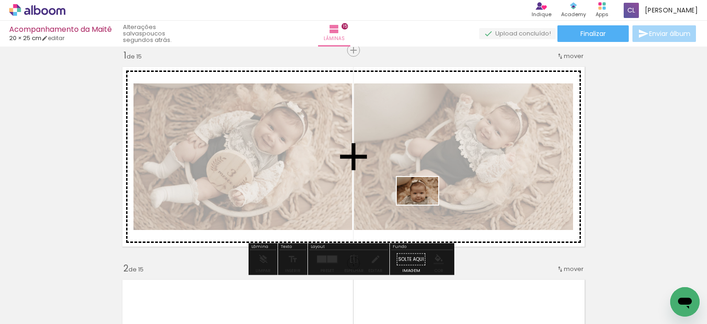
drag, startPoint x: 514, startPoint y: 297, endPoint x: 424, endPoint y: 204, distance: 128.6
click at [424, 204] on quentale-workspace at bounding box center [353, 162] width 707 height 324
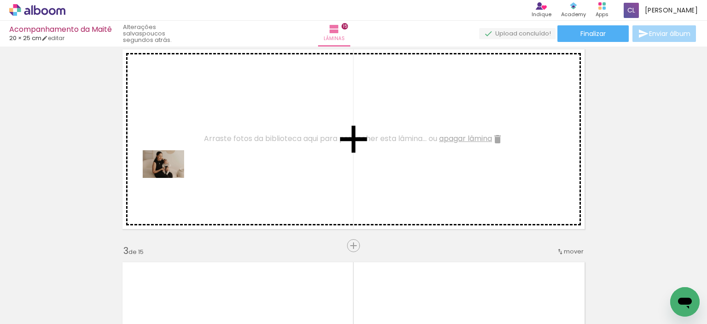
drag, startPoint x: 93, startPoint y: 302, endPoint x: 170, endPoint y: 178, distance: 146.3
click at [170, 178] on quentale-workspace at bounding box center [353, 162] width 707 height 324
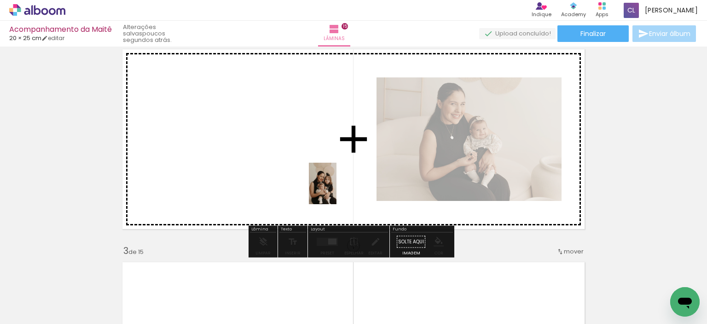
drag, startPoint x: 407, startPoint y: 300, endPoint x: 336, endPoint y: 190, distance: 131.1
click at [336, 190] on quentale-workspace at bounding box center [353, 162] width 707 height 324
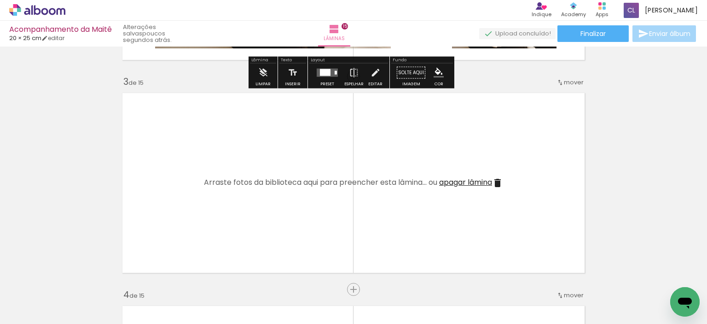
scroll to position [426, 0]
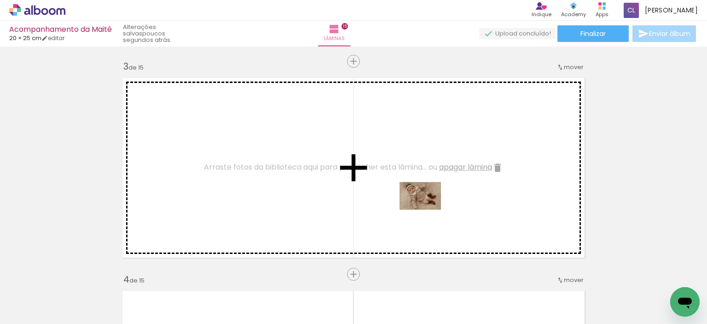
drag, startPoint x: 610, startPoint y: 292, endPoint x: 380, endPoint y: 200, distance: 247.7
click at [381, 200] on quentale-workspace at bounding box center [353, 162] width 707 height 324
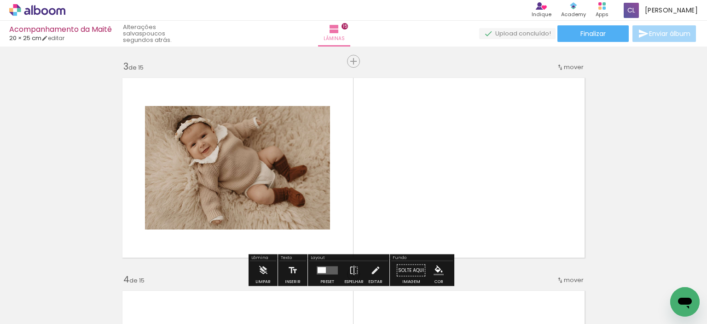
scroll to position [0, 144]
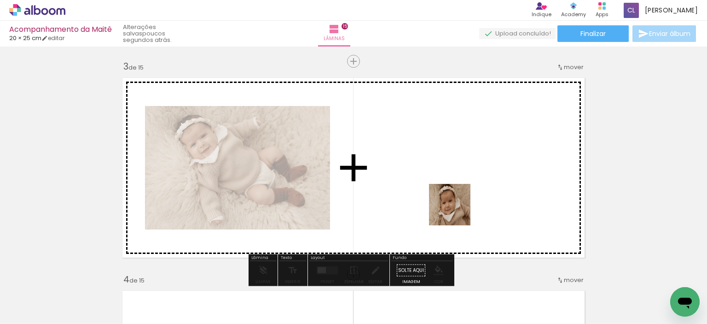
drag, startPoint x: 523, startPoint y: 296, endPoint x: 451, endPoint y: 202, distance: 117.8
click at [451, 202] on quentale-workspace at bounding box center [353, 162] width 707 height 324
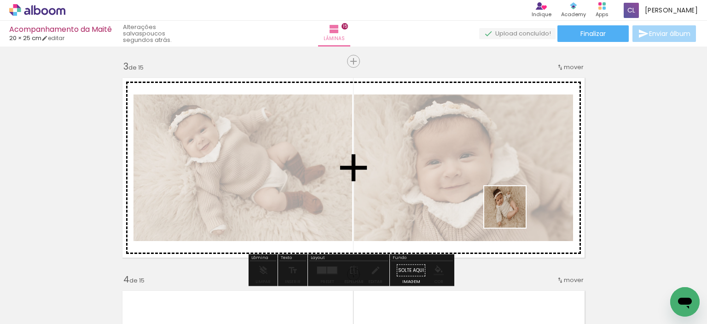
drag, startPoint x: 524, startPoint y: 224, endPoint x: 644, endPoint y: 278, distance: 131.4
click at [499, 204] on quentale-workspace at bounding box center [353, 162] width 707 height 324
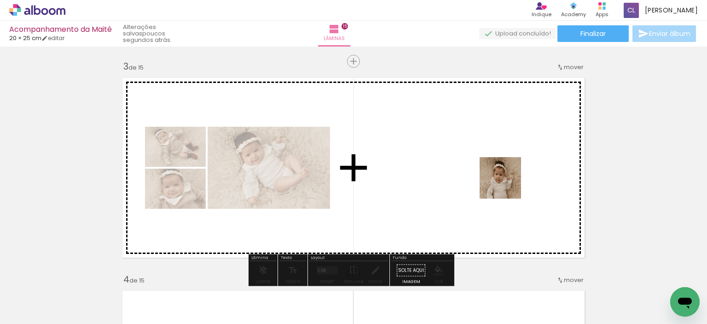
drag, startPoint x: 625, startPoint y: 301, endPoint x: 499, endPoint y: 176, distance: 178.0
click at [497, 174] on quentale-workspace at bounding box center [353, 162] width 707 height 324
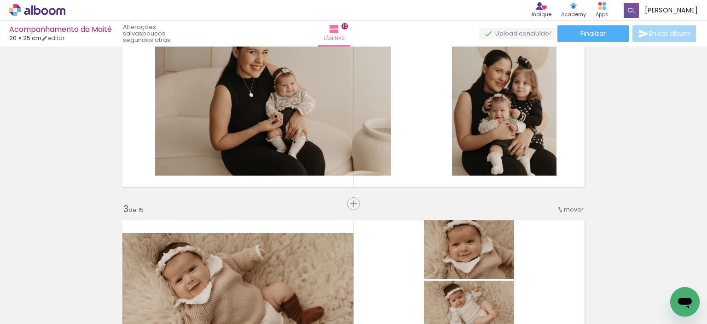
scroll to position [230, 0]
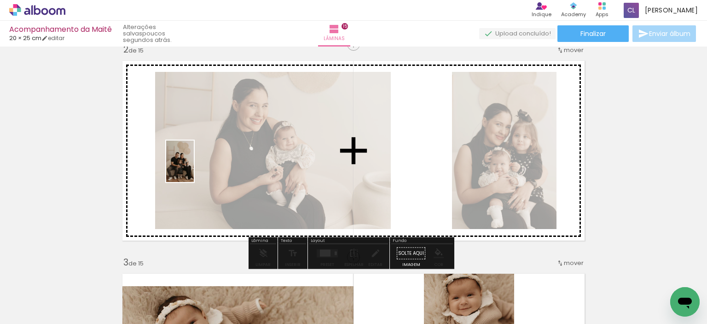
drag, startPoint x: 146, startPoint y: 292, endPoint x: 194, endPoint y: 168, distance: 132.7
click at [194, 168] on quentale-workspace at bounding box center [353, 162] width 707 height 324
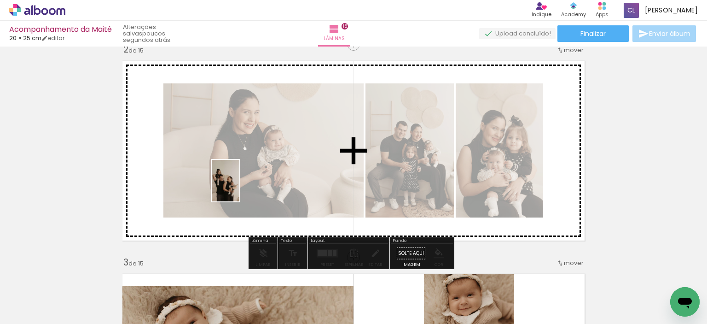
drag, startPoint x: 199, startPoint y: 296, endPoint x: 255, endPoint y: 273, distance: 60.9
click at [239, 187] on quentale-workspace at bounding box center [353, 162] width 707 height 324
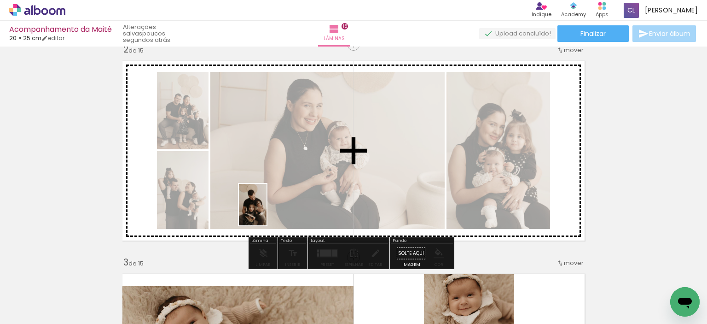
drag, startPoint x: 251, startPoint y: 294, endPoint x: 298, endPoint y: 294, distance: 46.5
click at [267, 209] on quentale-workspace at bounding box center [353, 162] width 707 height 324
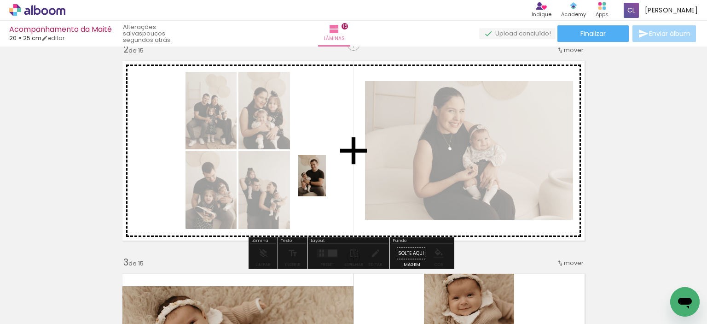
drag, startPoint x: 298, startPoint y: 299, endPoint x: 326, endPoint y: 182, distance: 120.1
click at [326, 182] on quentale-workspace at bounding box center [353, 162] width 707 height 324
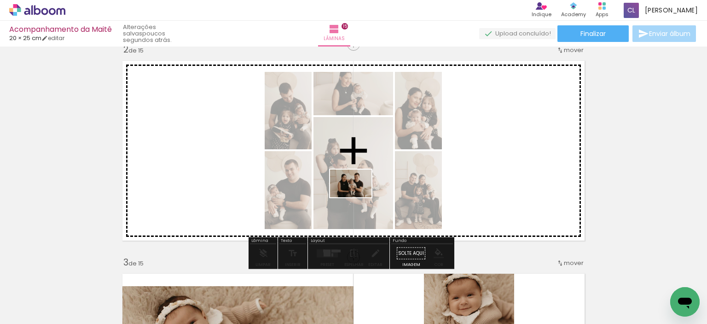
drag, startPoint x: 352, startPoint y: 299, endPoint x: 358, endPoint y: 197, distance: 102.3
click at [358, 197] on quentale-workspace at bounding box center [353, 162] width 707 height 324
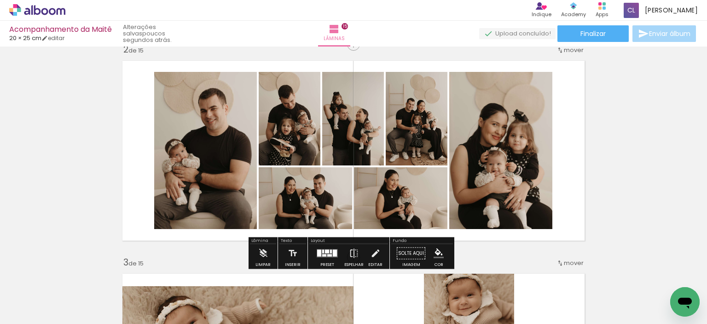
scroll to position [0, 144]
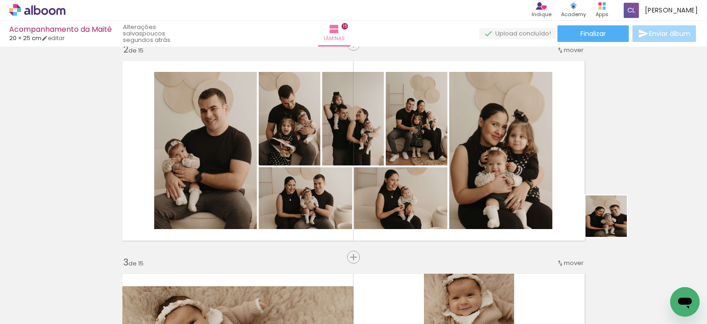
drag, startPoint x: 674, startPoint y: 284, endPoint x: 560, endPoint y: 174, distance: 158.5
click at [522, 176] on quentale-workspace at bounding box center [353, 162] width 707 height 324
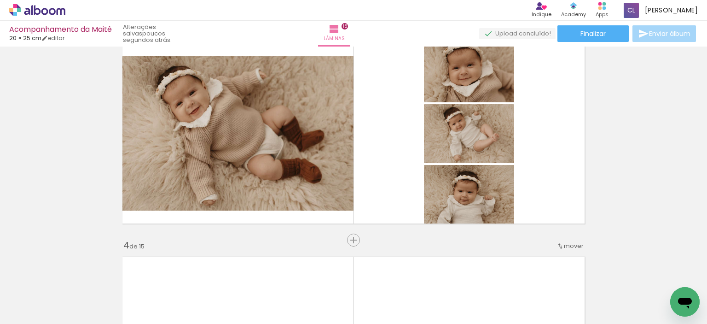
scroll to position [460, 0]
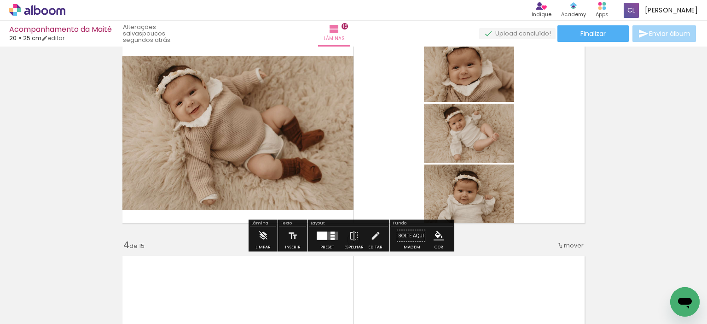
click at [328, 239] on div at bounding box center [327, 235] width 25 height 18
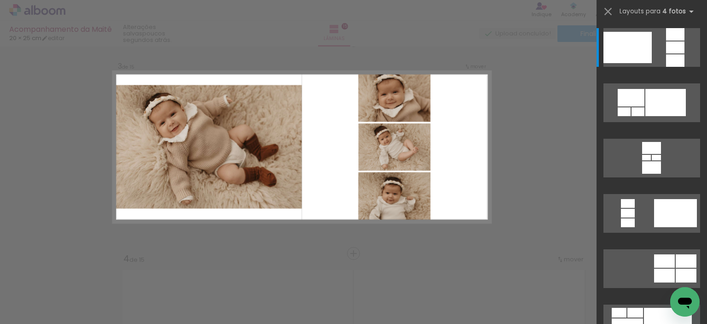
scroll to position [437, 0]
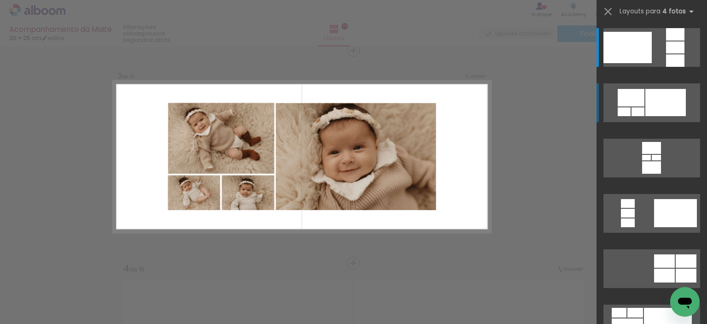
click at [648, 104] on div at bounding box center [665, 102] width 40 height 27
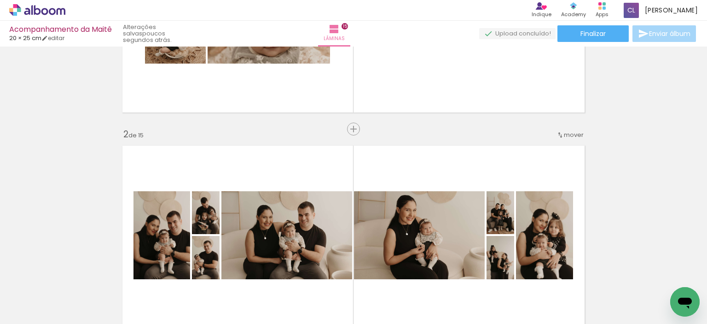
scroll to position [23, 0]
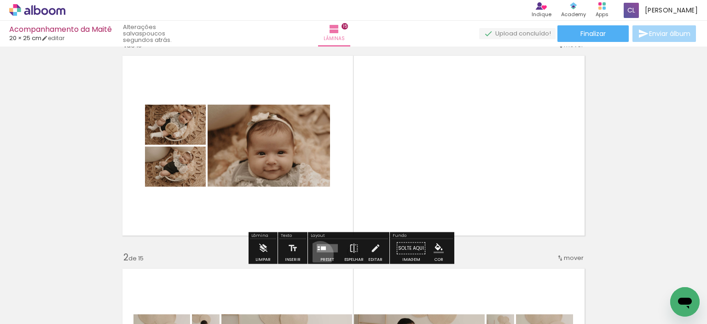
click at [318, 254] on div at bounding box center [327, 248] width 25 height 18
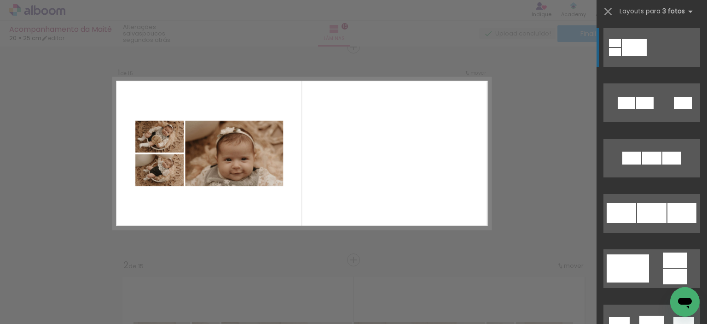
scroll to position [12, 0]
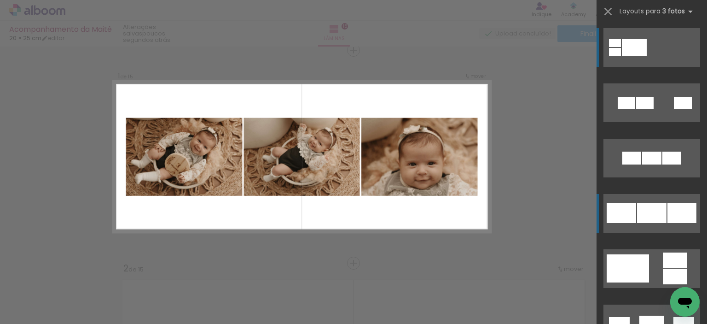
click at [615, 208] on div at bounding box center [621, 213] width 29 height 20
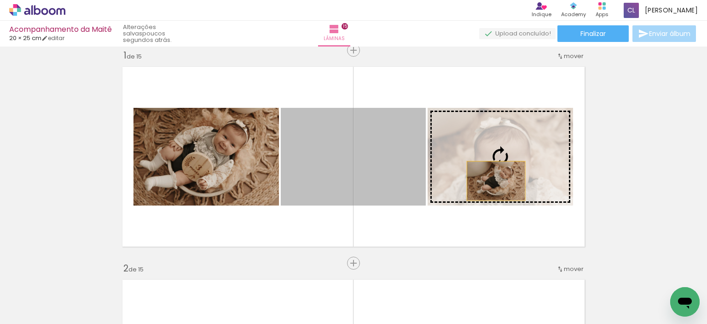
drag, startPoint x: 388, startPoint y: 171, endPoint x: 492, endPoint y: 180, distance: 104.5
click at [0, 0] on slot at bounding box center [0, 0] width 0 height 0
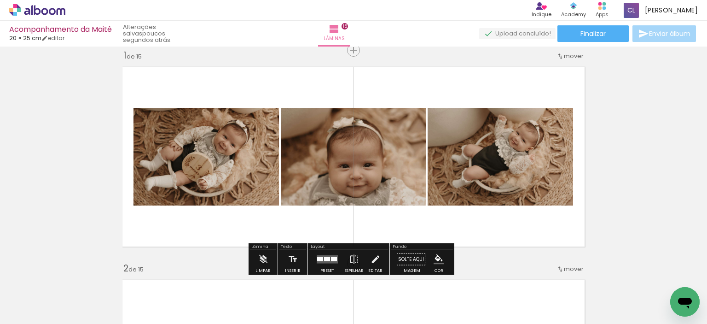
click at [324, 257] on div at bounding box center [327, 259] width 6 height 4
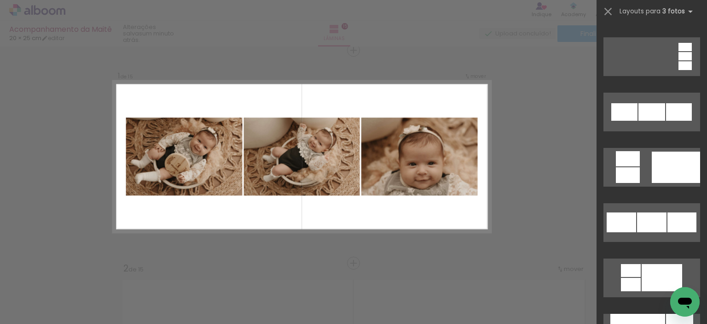
scroll to position [810, 0]
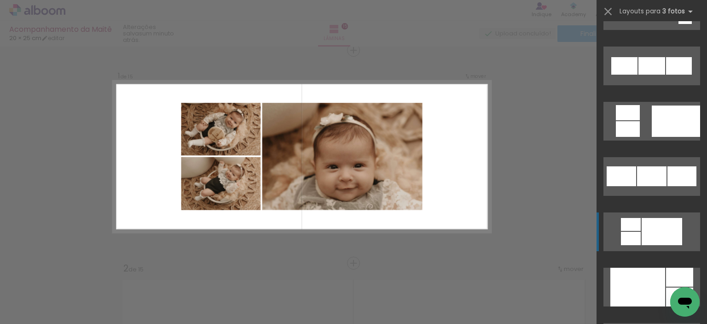
click at [649, 245] on quentale-layouter at bounding box center [651, 231] width 97 height 39
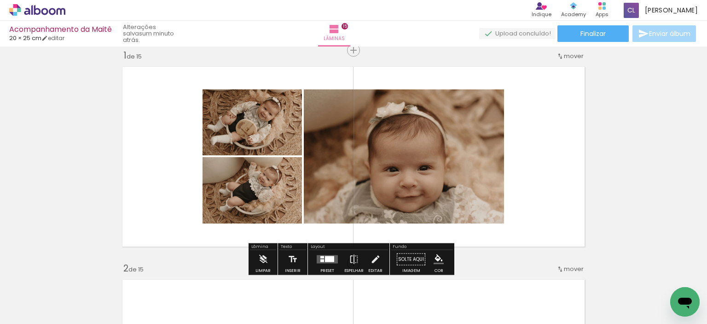
click at [322, 255] on quentale-layouter at bounding box center [327, 259] width 21 height 8
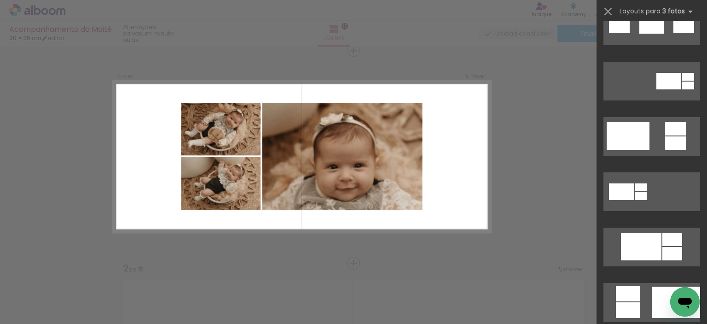
scroll to position [350, 0]
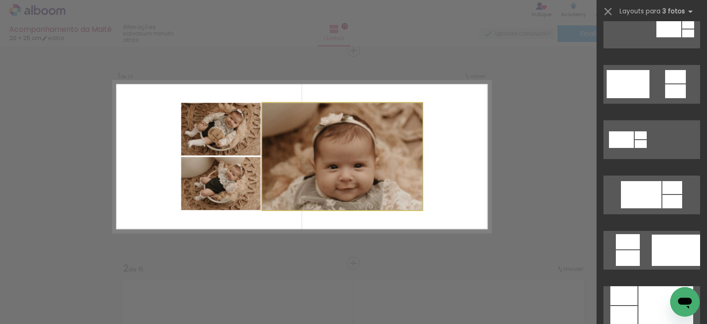
click at [396, 168] on quentale-photo at bounding box center [342, 156] width 160 height 107
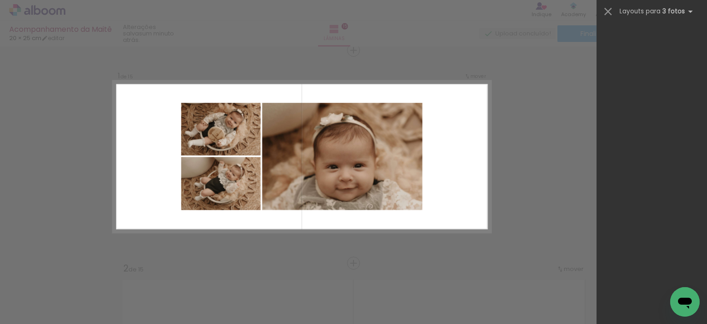
scroll to position [994, 0]
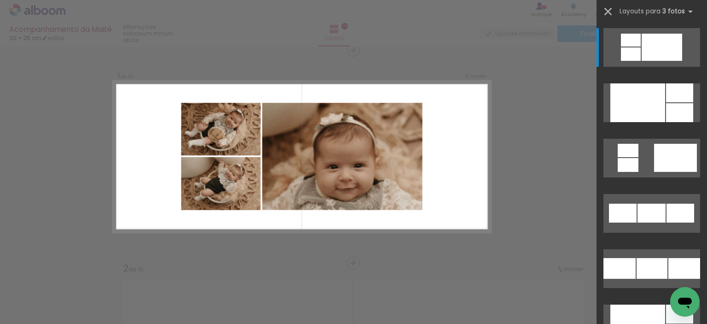
click at [605, 10] on iron-icon at bounding box center [607, 11] width 13 height 13
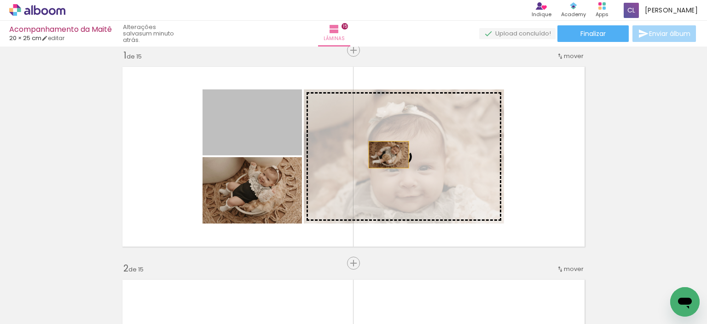
drag, startPoint x: 271, startPoint y: 126, endPoint x: 386, endPoint y: 155, distance: 118.6
click at [0, 0] on slot at bounding box center [0, 0] width 0 height 0
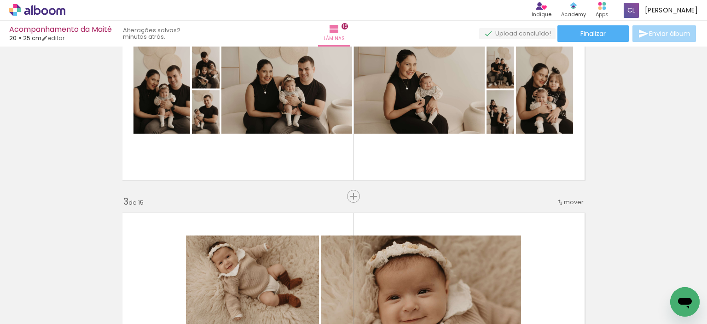
scroll to position [242, 0]
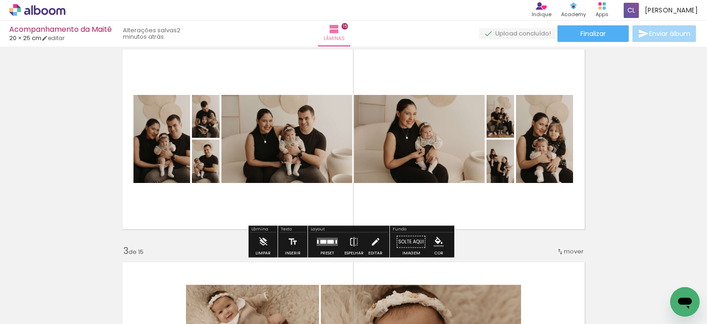
click at [322, 241] on div at bounding box center [323, 242] width 6 height 4
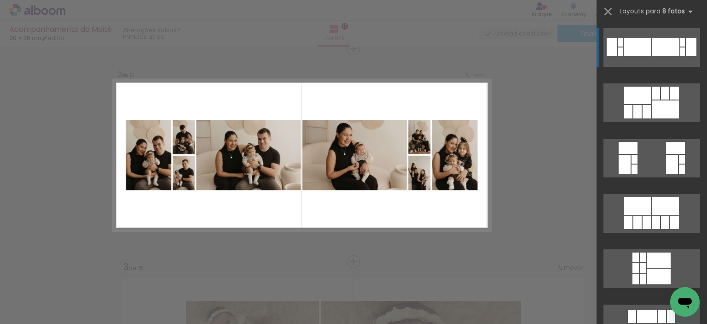
scroll to position [224, 0]
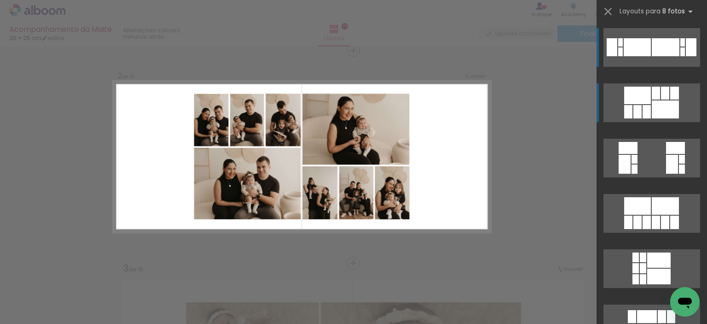
click at [657, 99] on quentale-layouter at bounding box center [651, 102] width 97 height 39
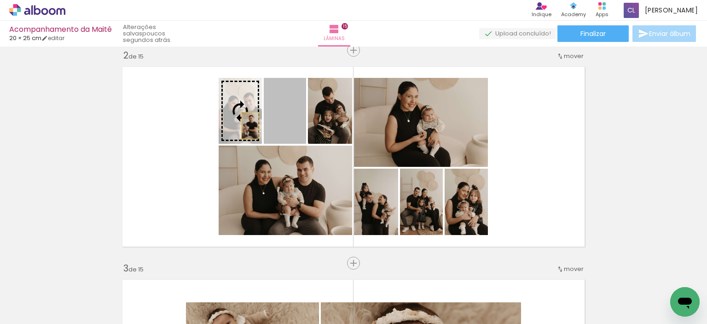
drag, startPoint x: 291, startPoint y: 130, endPoint x: 247, endPoint y: 125, distance: 44.4
click at [0, 0] on slot at bounding box center [0, 0] width 0 height 0
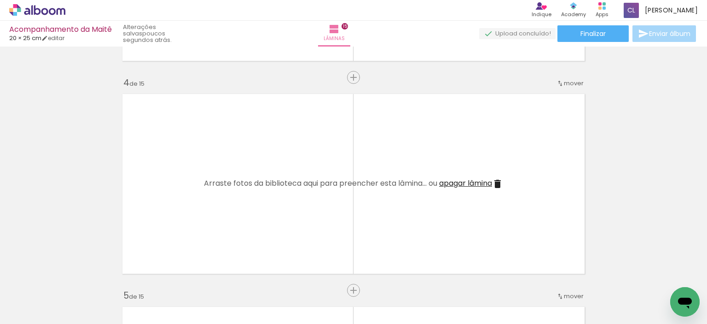
scroll to position [638, 0]
